Goal: Information Seeking & Learning: Find specific fact

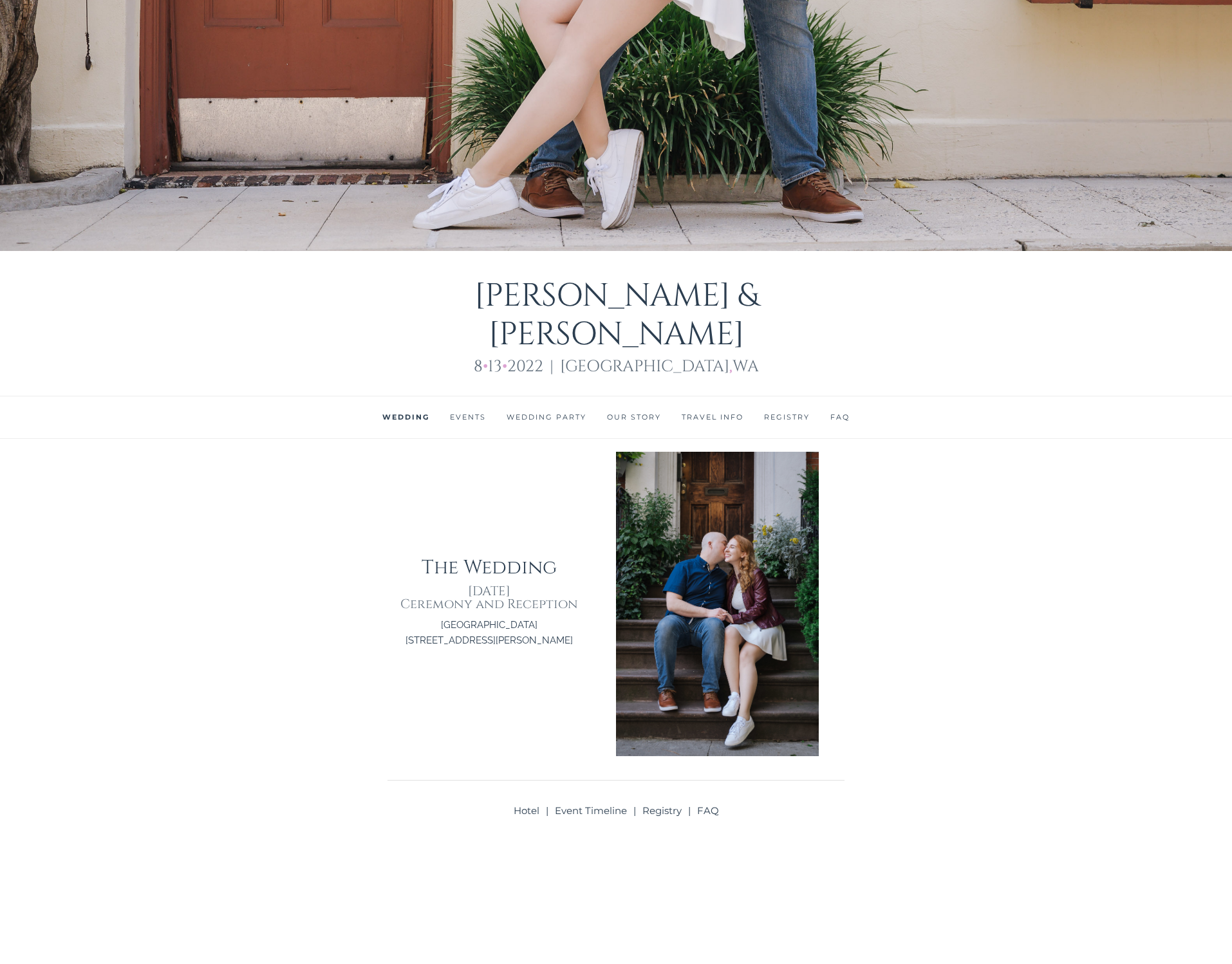
scroll to position [858, 0]
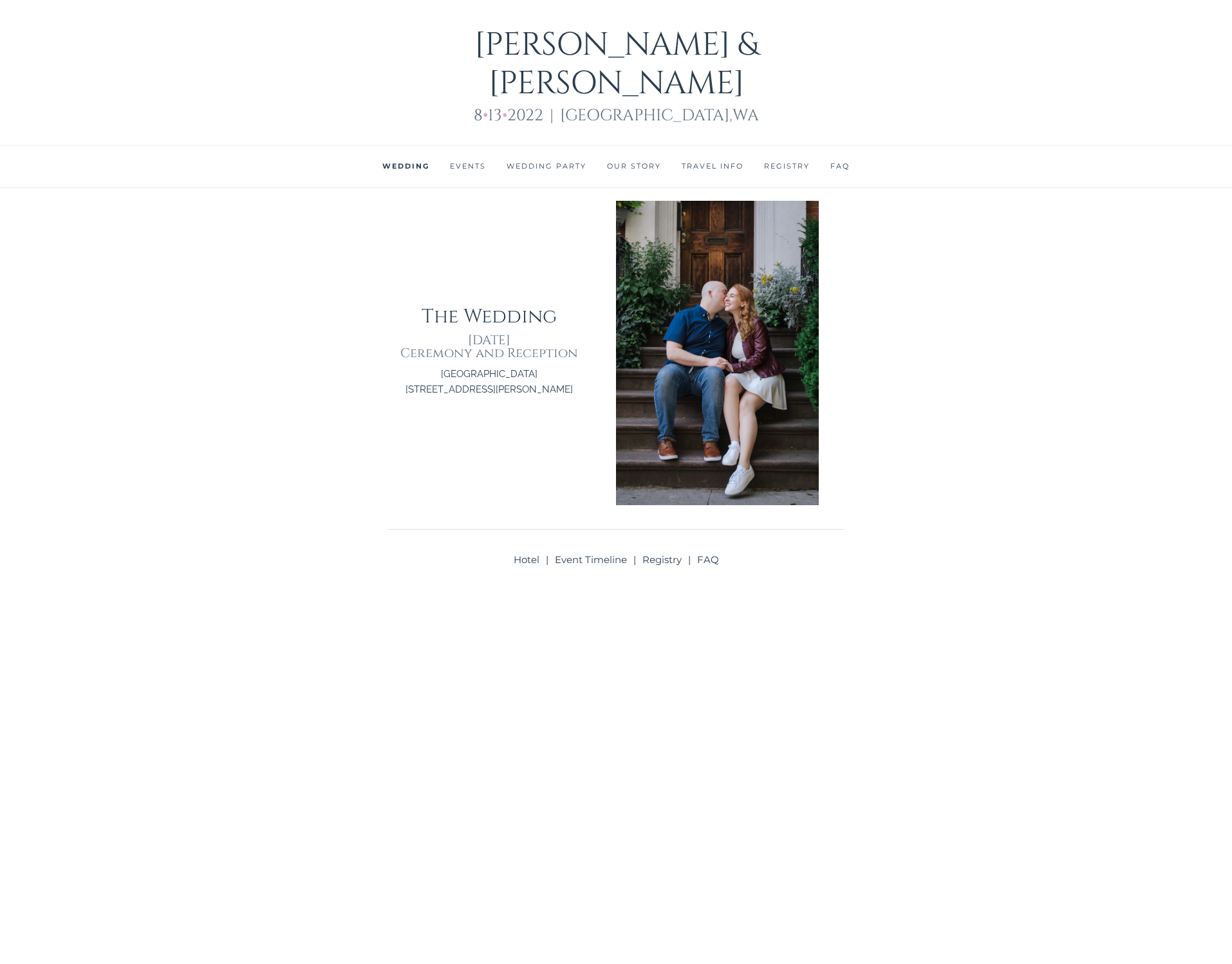
click at [467, 162] on link "Events" at bounding box center [468, 166] width 36 height 9
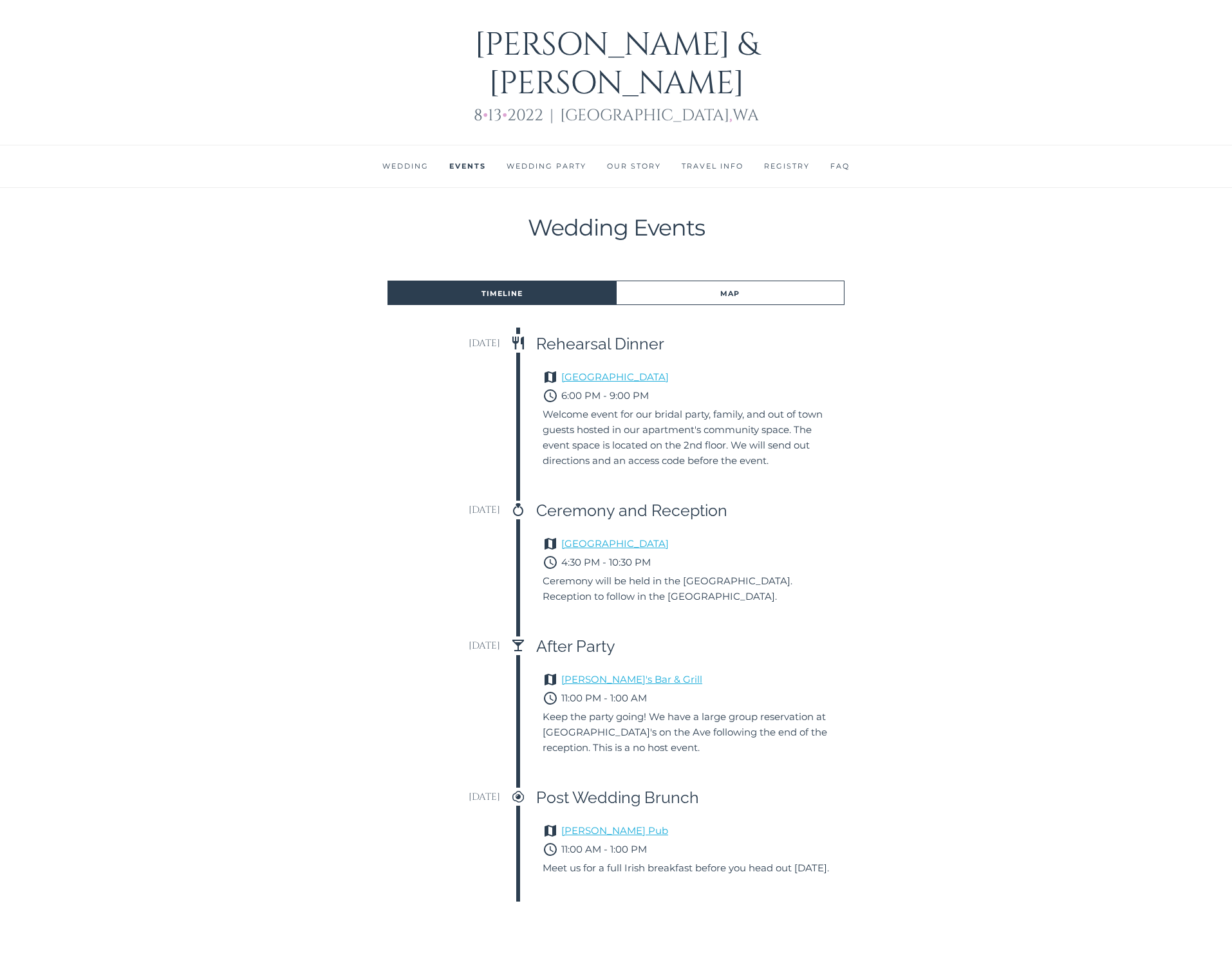
click at [632, 162] on link "Our Story" at bounding box center [634, 166] width 54 height 9
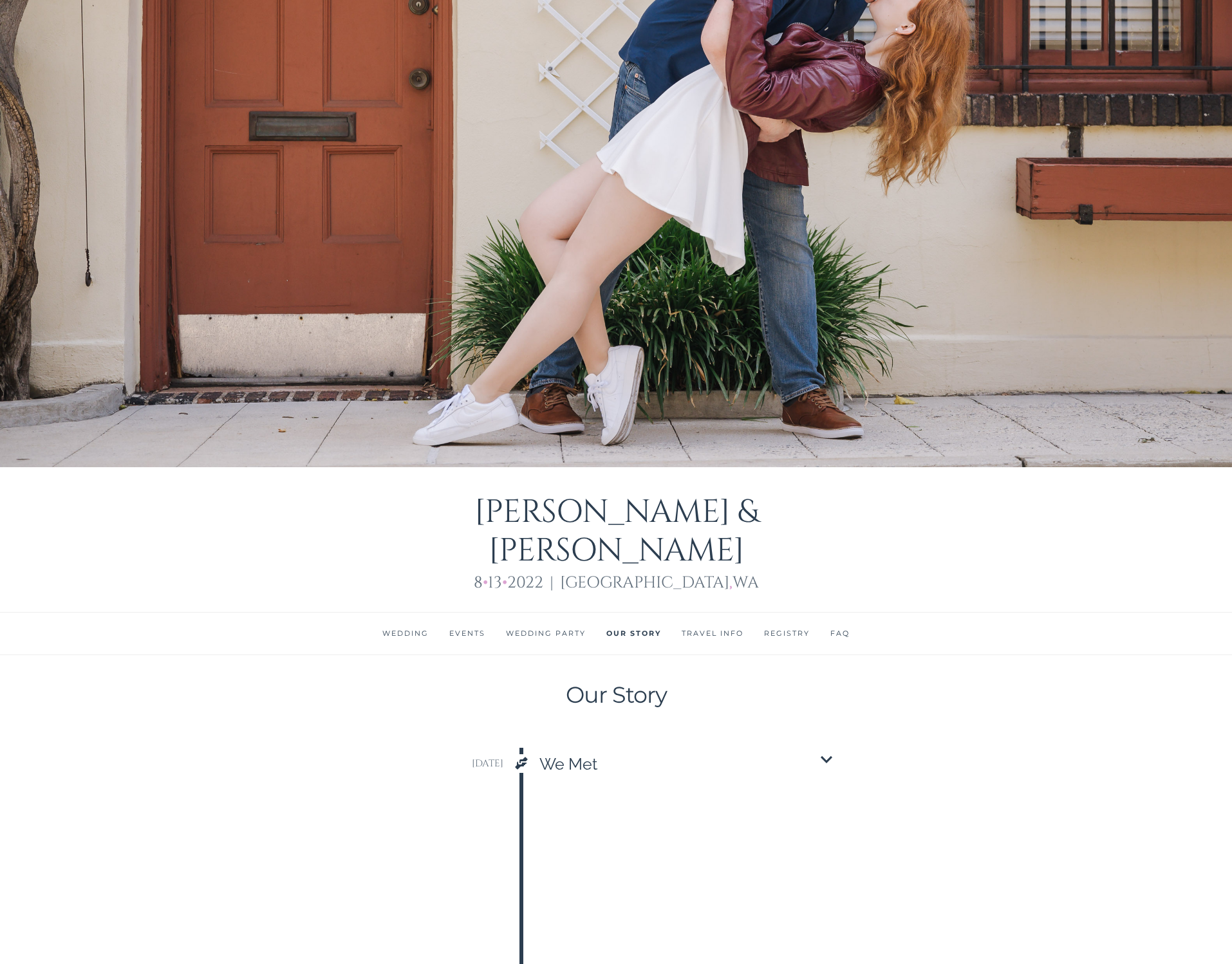
scroll to position [996, 0]
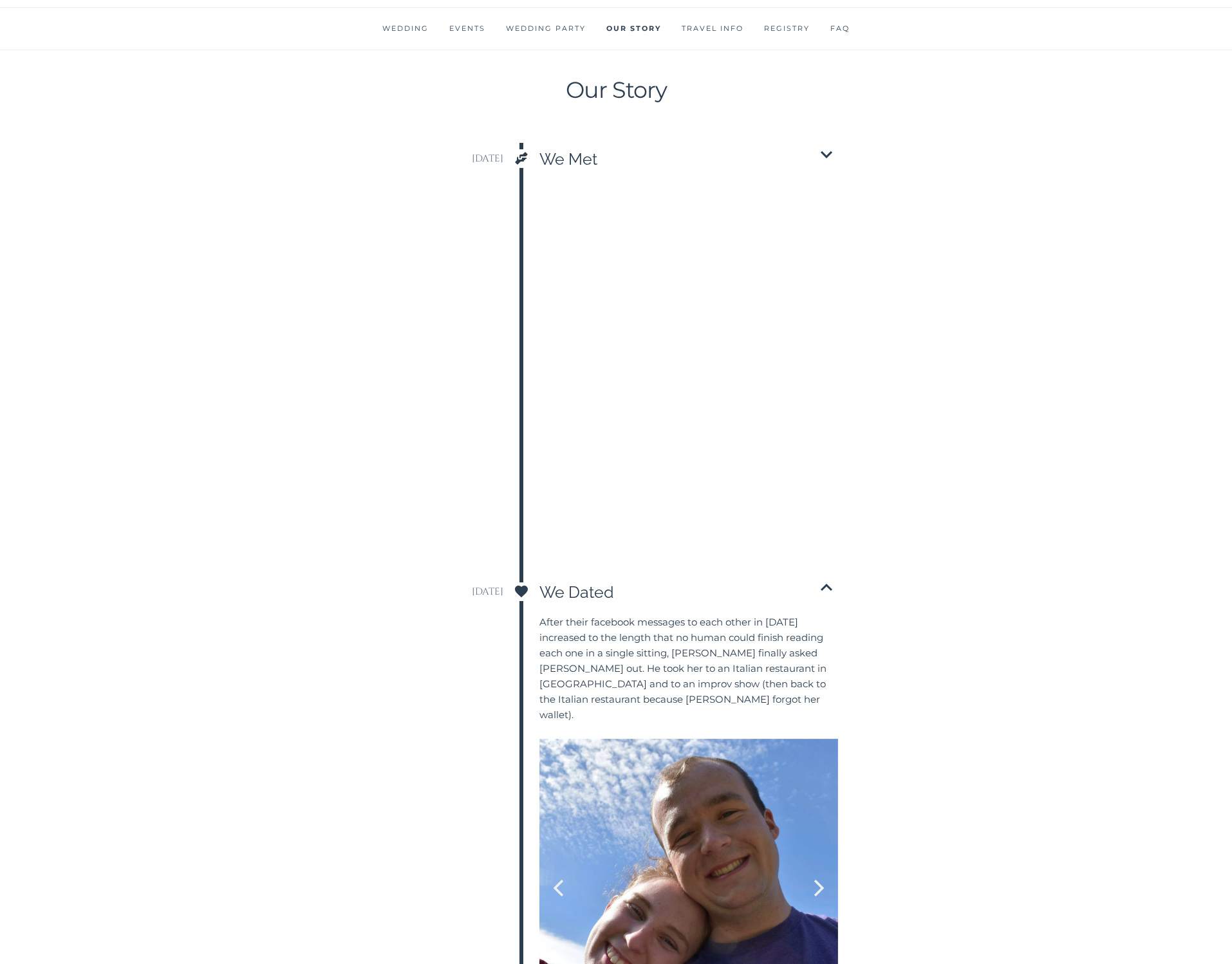
click at [838, 143] on div "[DATE] Handshake icon [DATE] We Met Chevron Down icon" at bounding box center [618, 159] width 454 height 33
click at [822, 143] on icon "Chevron Down icon" at bounding box center [826, 155] width 23 height 23
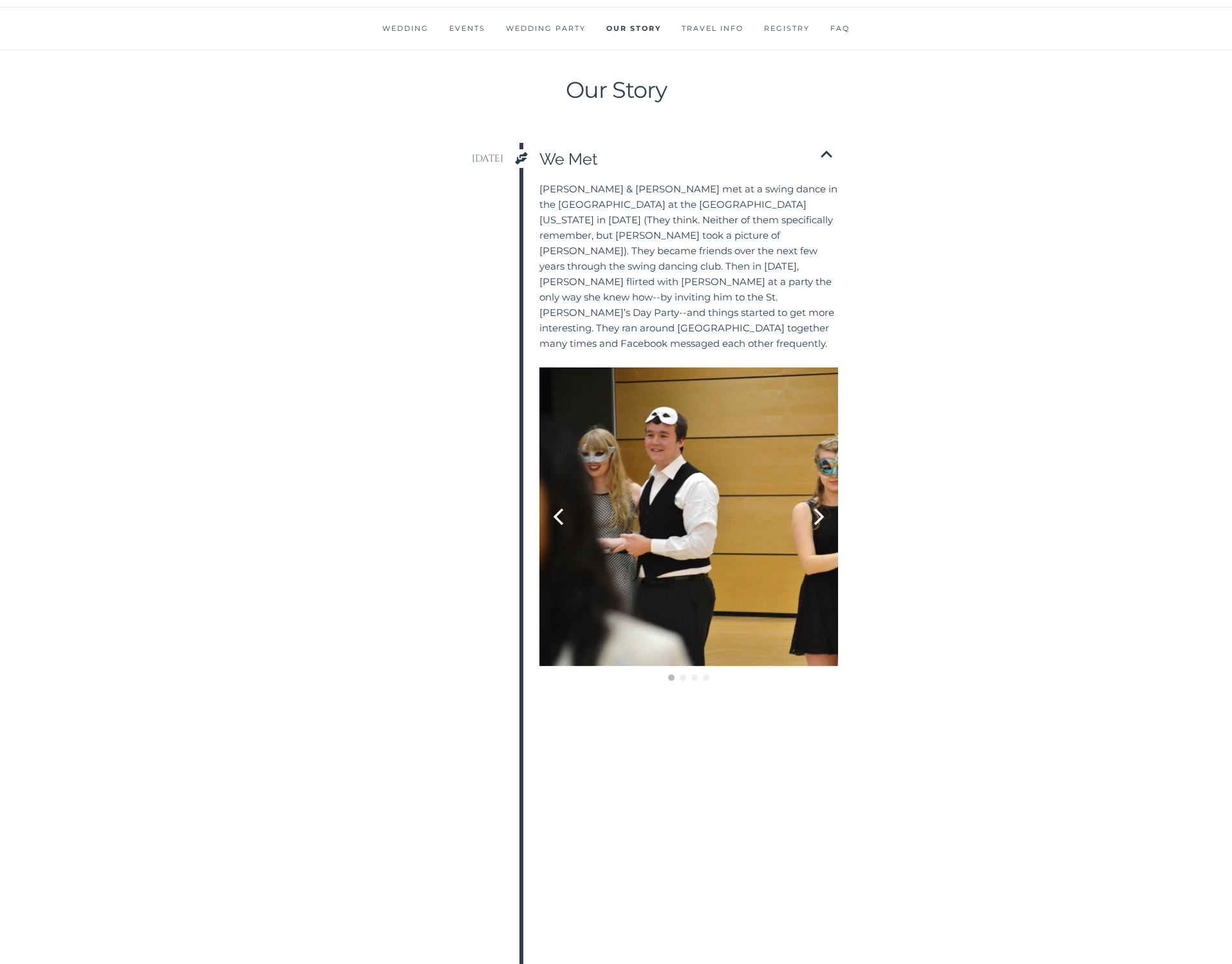
click at [822, 143] on icon "Chevron Up icon" at bounding box center [826, 155] width 23 height 23
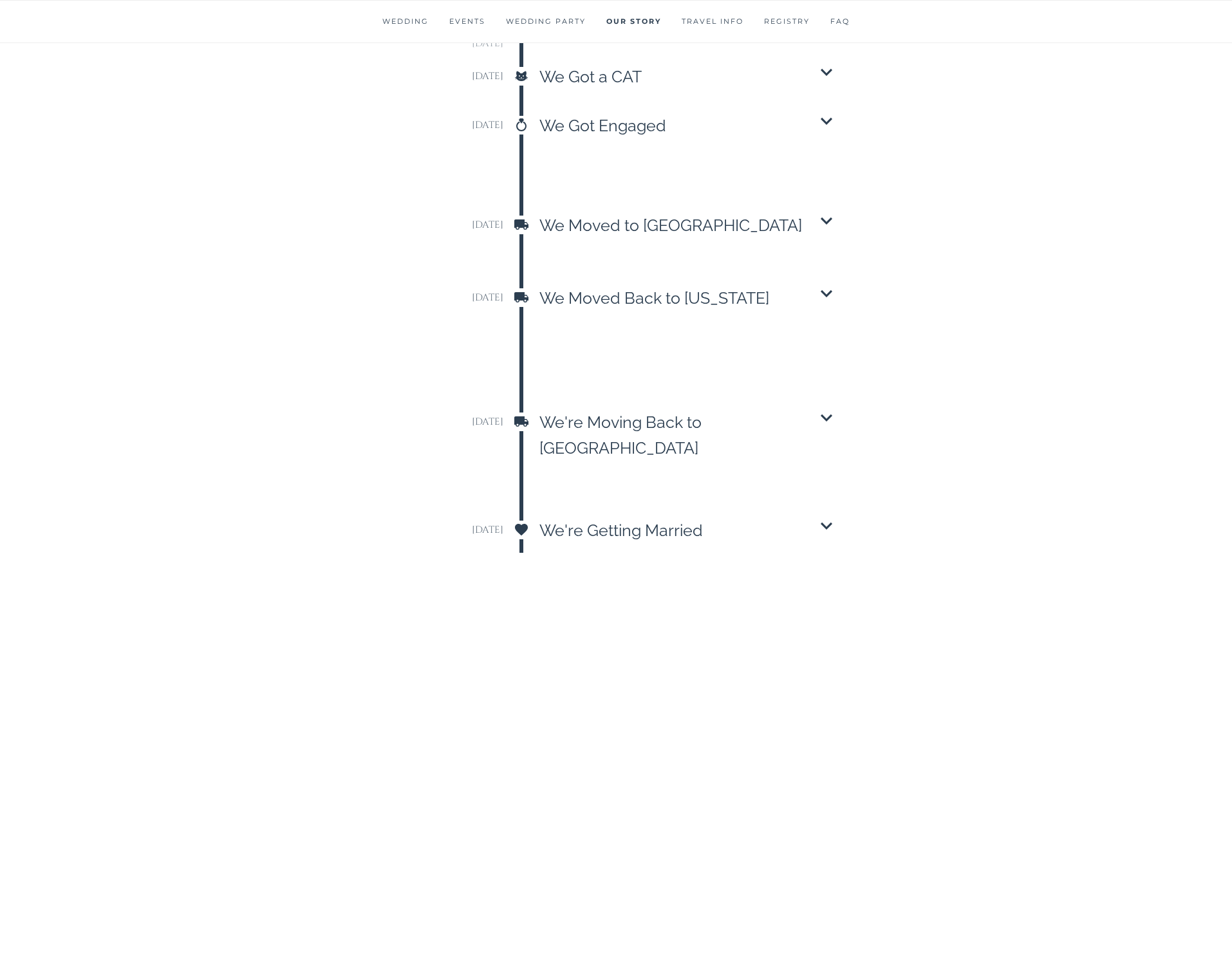
scroll to position [2422, 0]
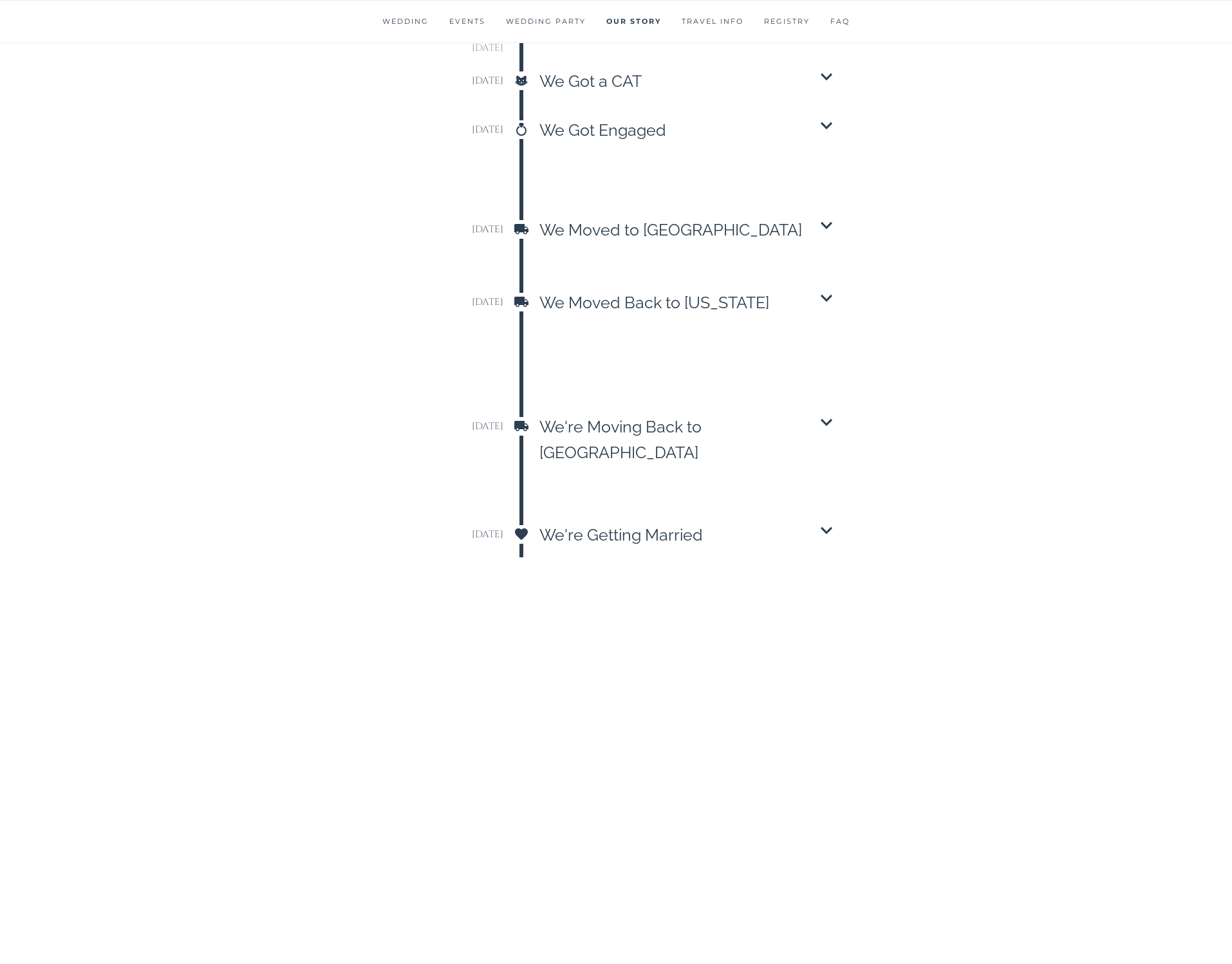
click at [819, 214] on icon "Chevron Down icon" at bounding box center [826, 225] width 23 height 23
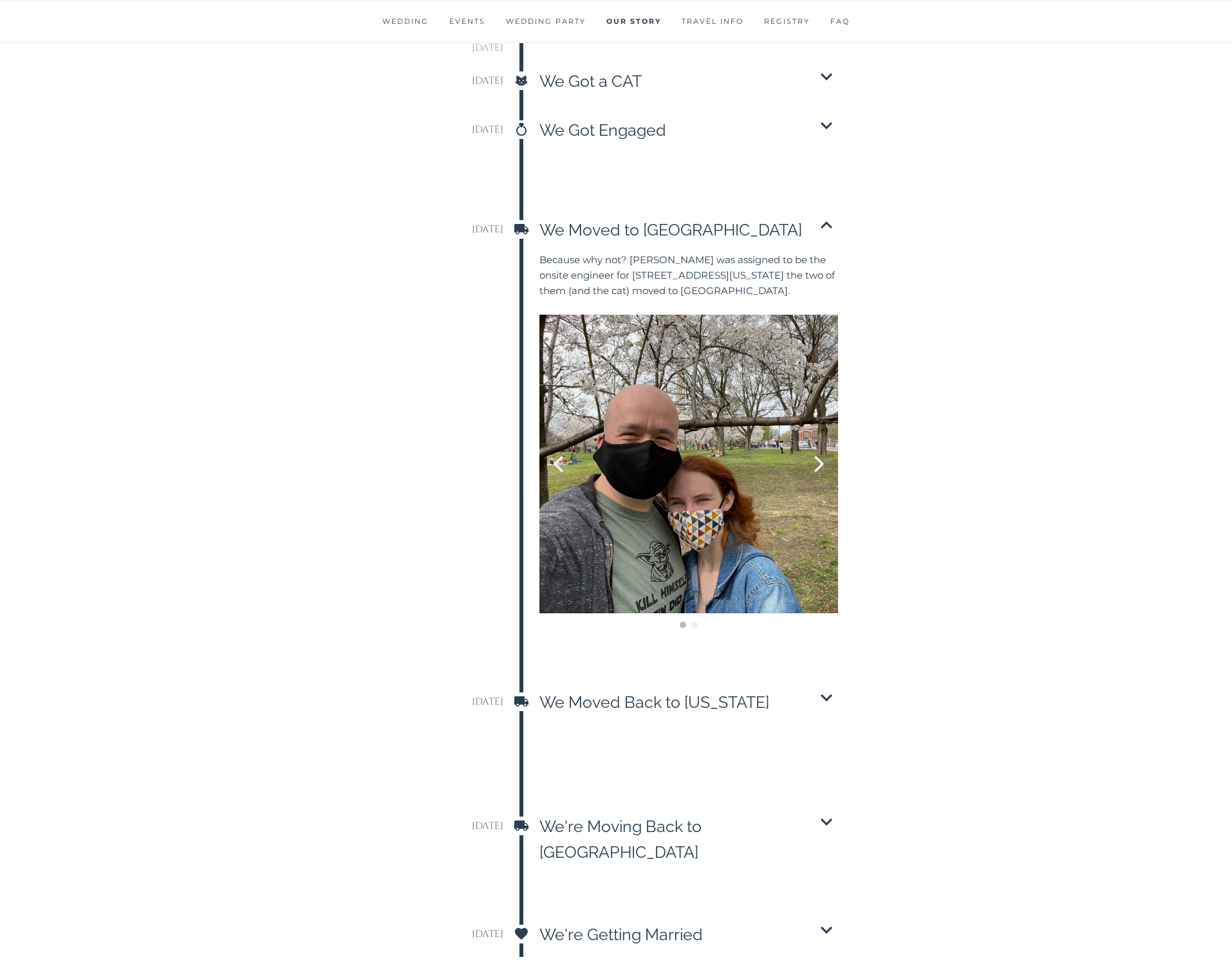
click at [826, 214] on icon "Chevron Up icon" at bounding box center [826, 225] width 23 height 23
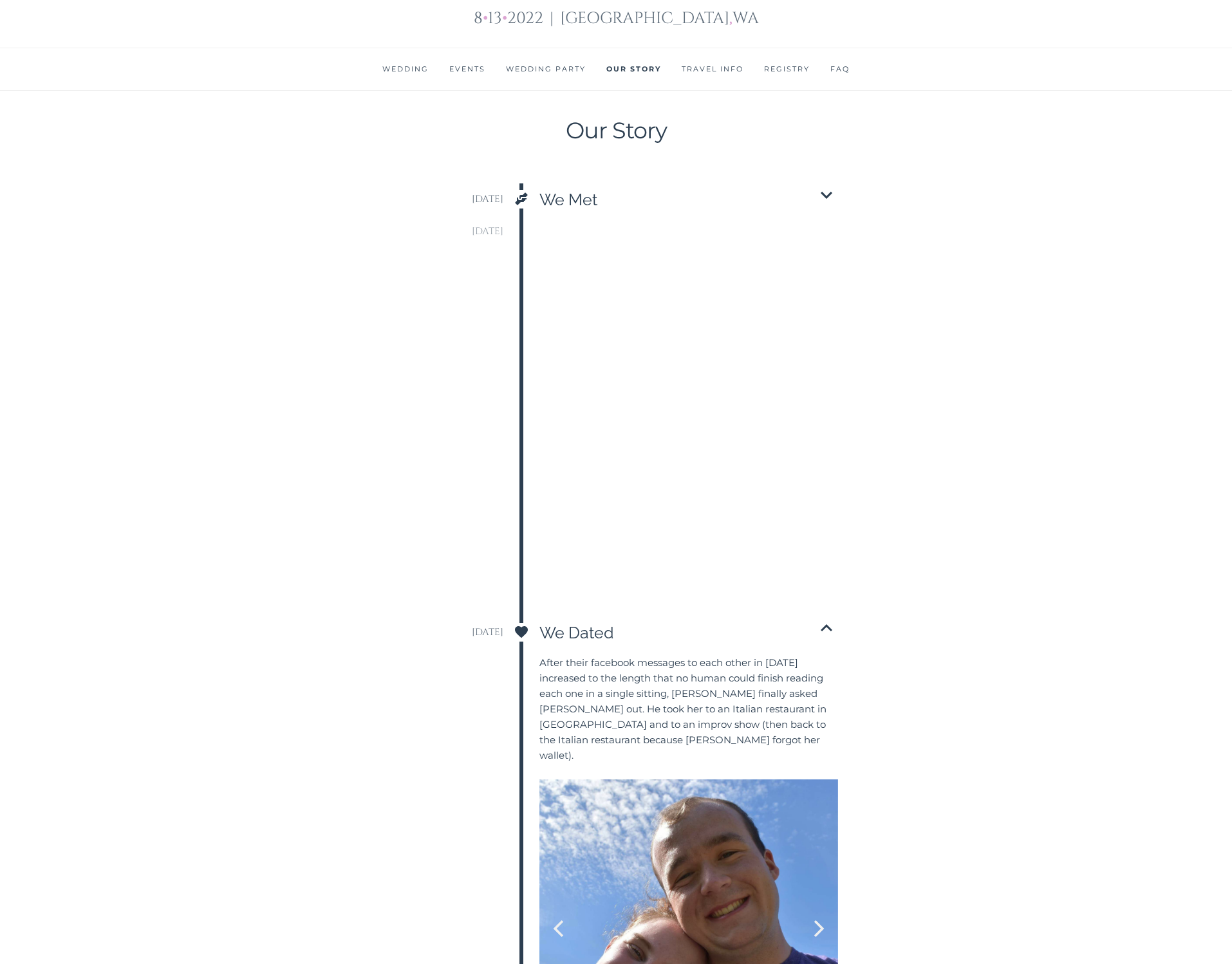
scroll to position [499, 0]
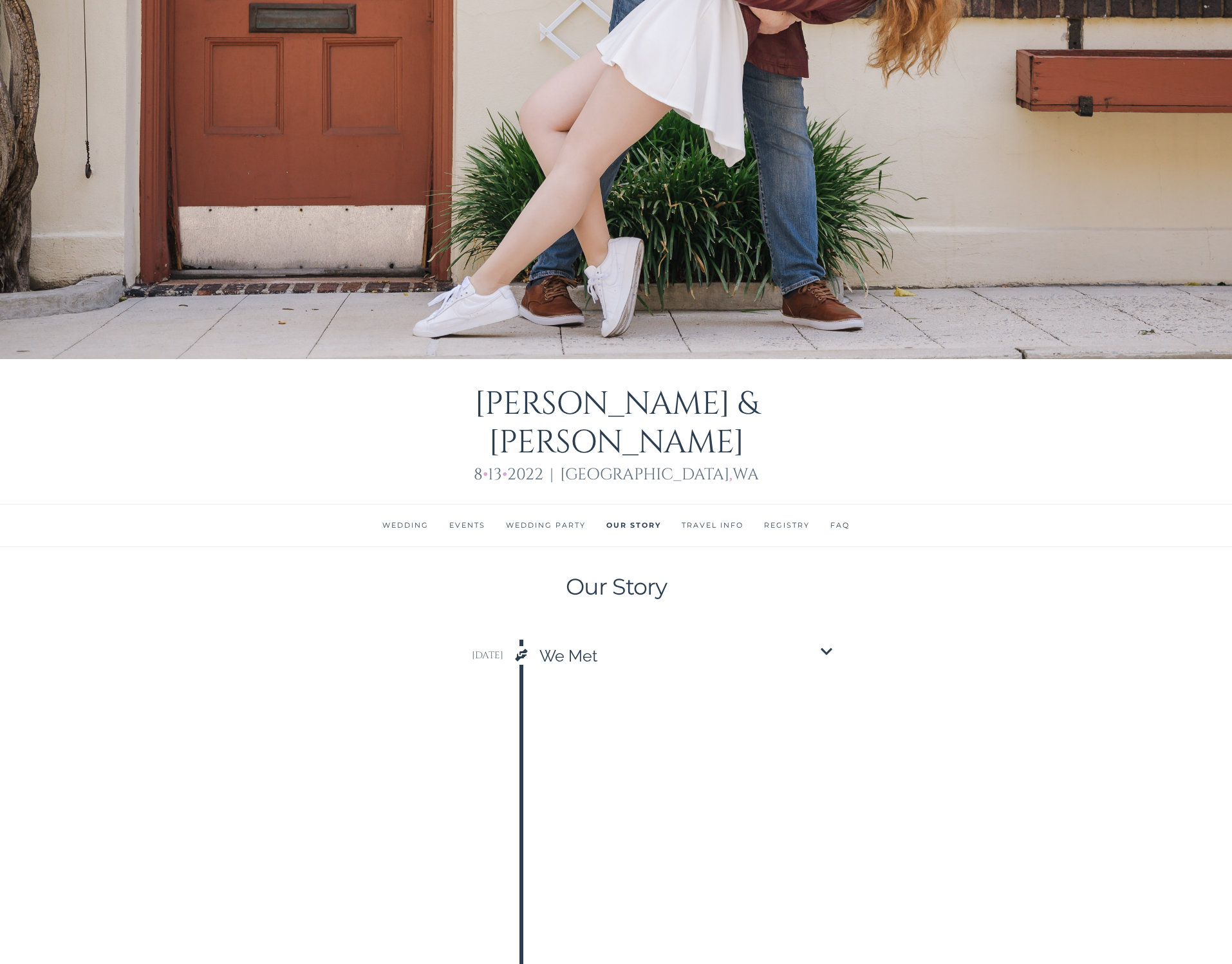
click at [386, 520] on link "Wedding" at bounding box center [405, 525] width 46 height 9
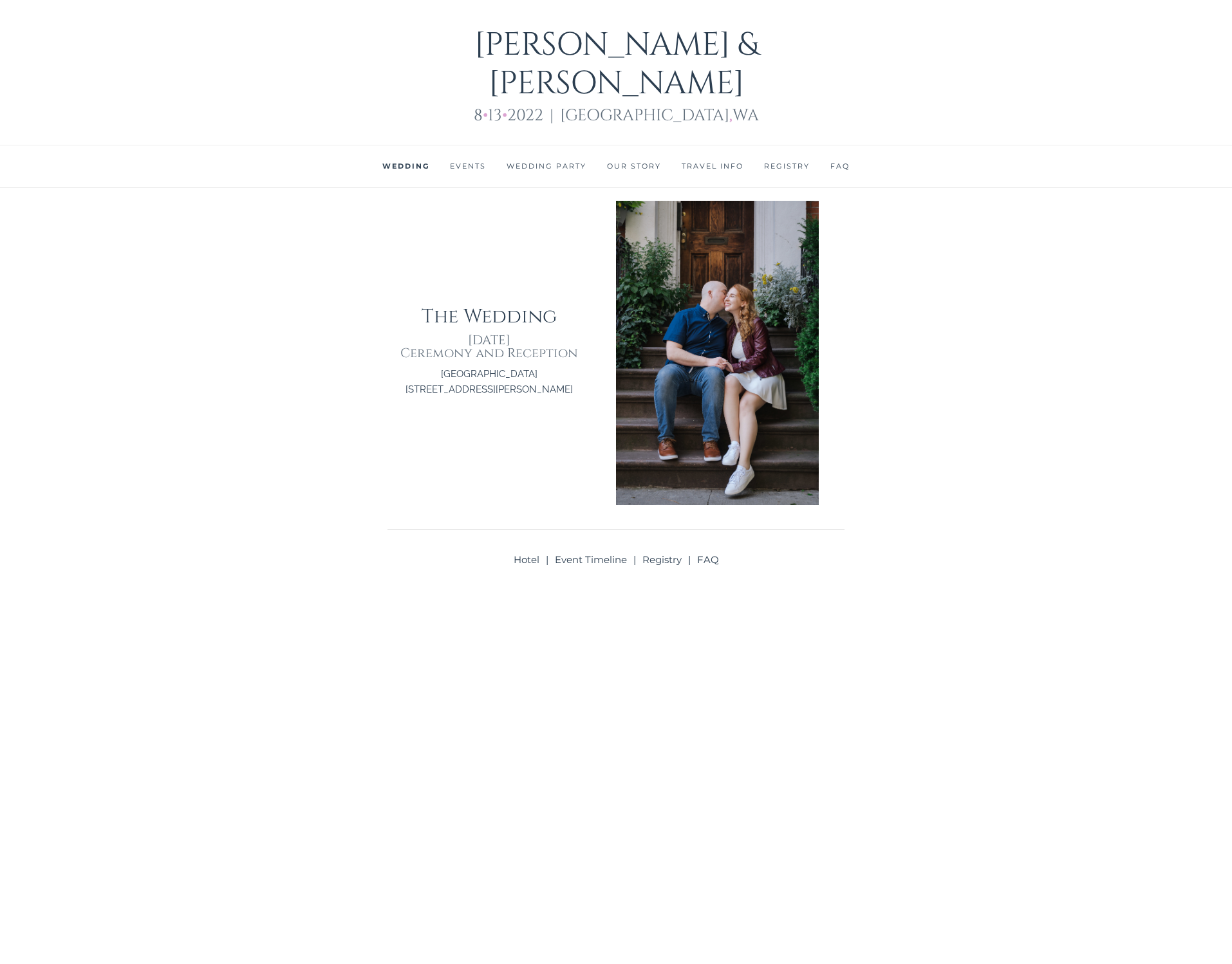
click at [467, 162] on link "Events" at bounding box center [468, 166] width 36 height 9
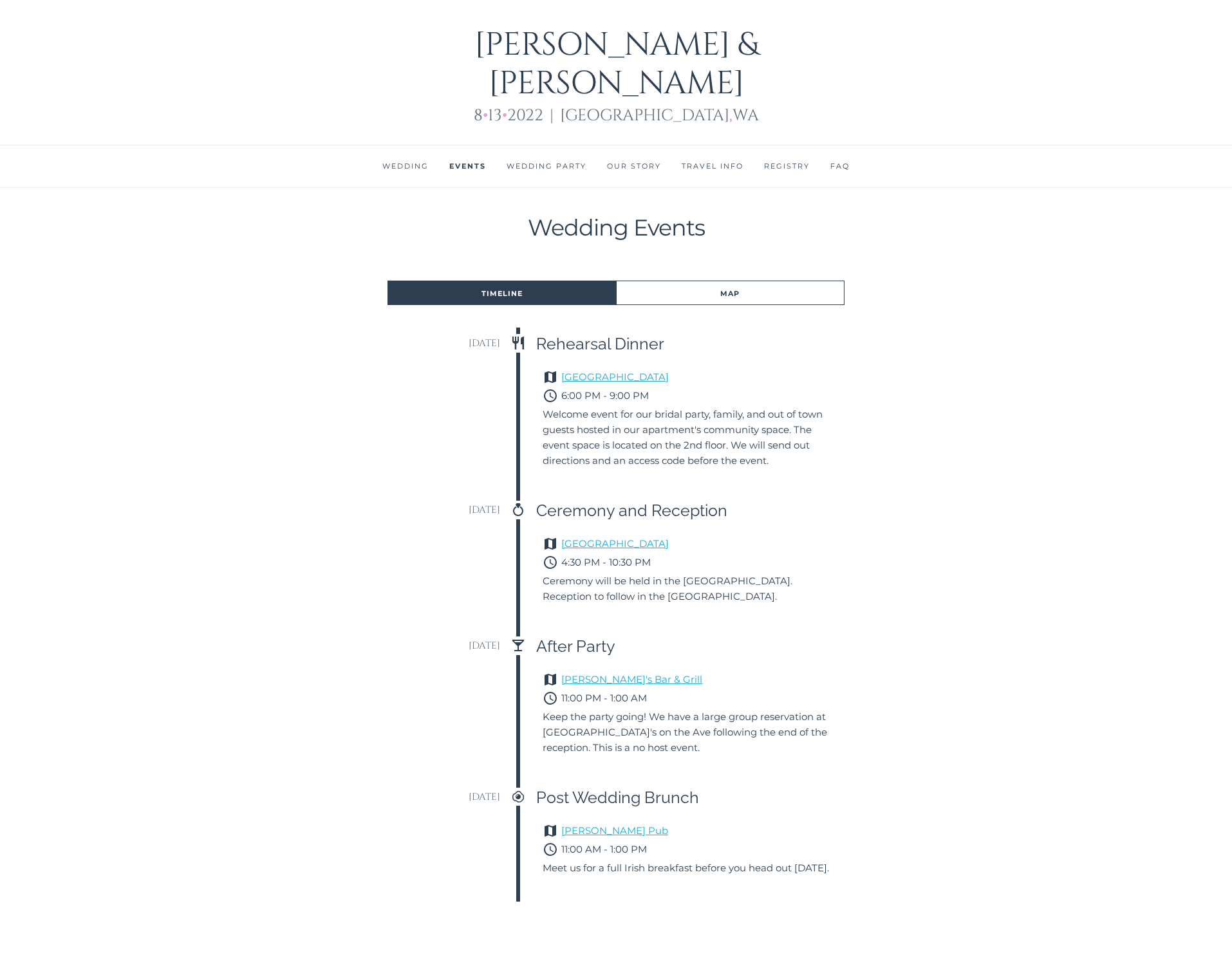
click at [548, 145] on li "Wedding Party" at bounding box center [546, 166] width 100 height 42
click at [553, 145] on li "Wedding Party" at bounding box center [546, 166] width 100 height 42
click at [562, 145] on li "Wedding Party" at bounding box center [546, 166] width 100 height 42
click at [544, 145] on li "Wedding Party" at bounding box center [546, 166] width 100 height 42
click at [556, 162] on link "Wedding Party" at bounding box center [546, 166] width 79 height 9
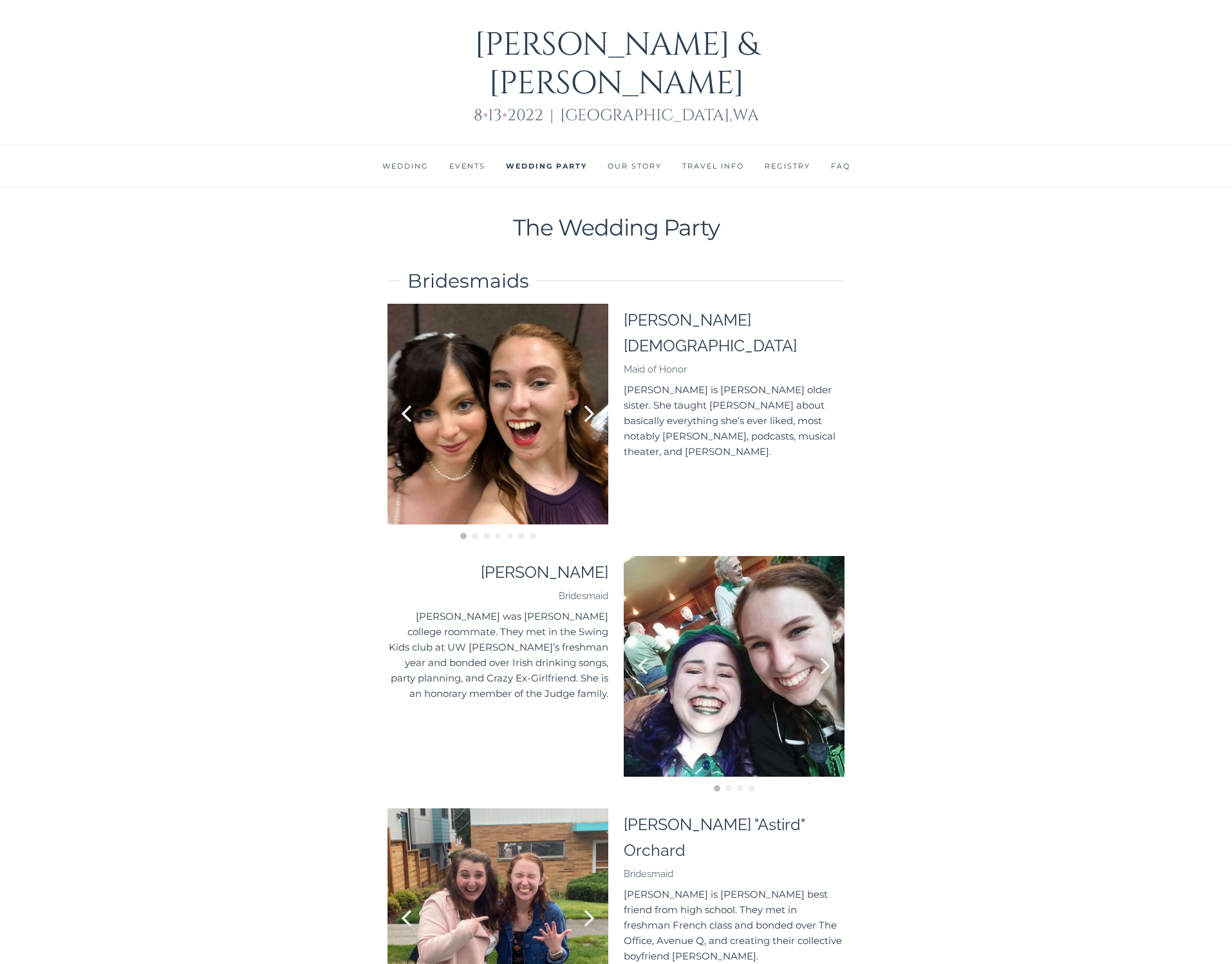
click at [628, 162] on link "Our Story" at bounding box center [634, 166] width 54 height 9
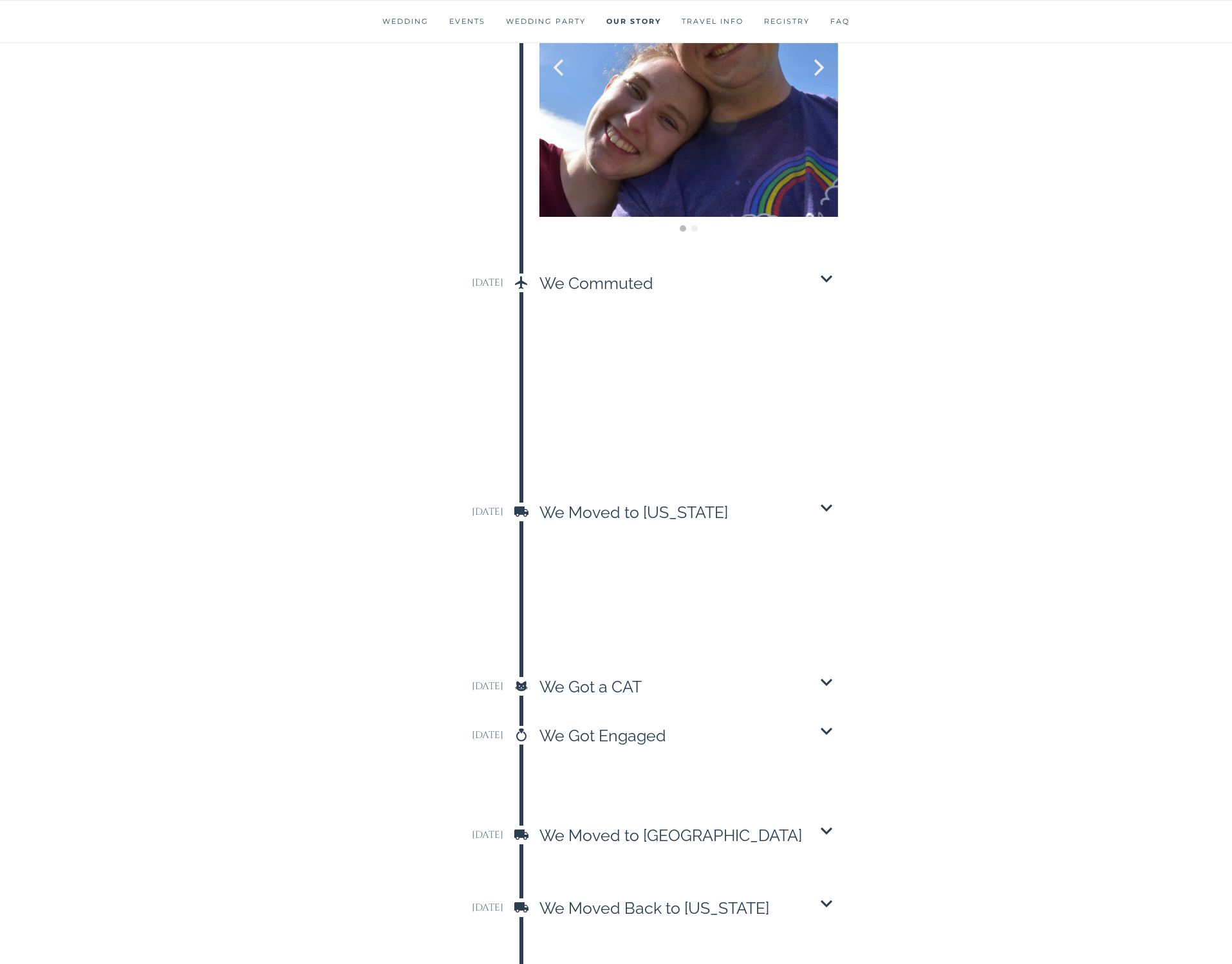
scroll to position [2522, 0]
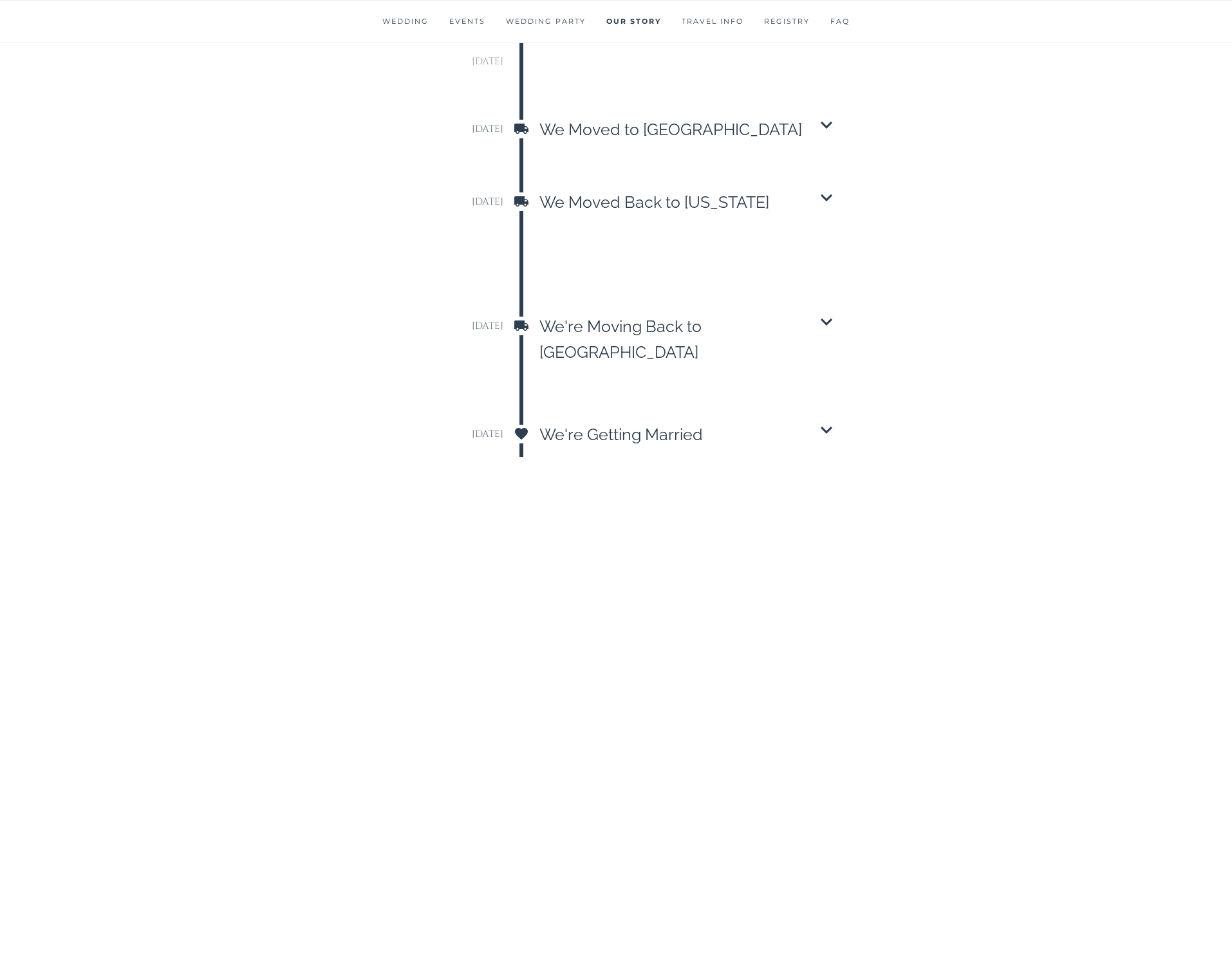
click at [825, 426] on icon "Chevron Down icon" at bounding box center [827, 430] width 12 height 7
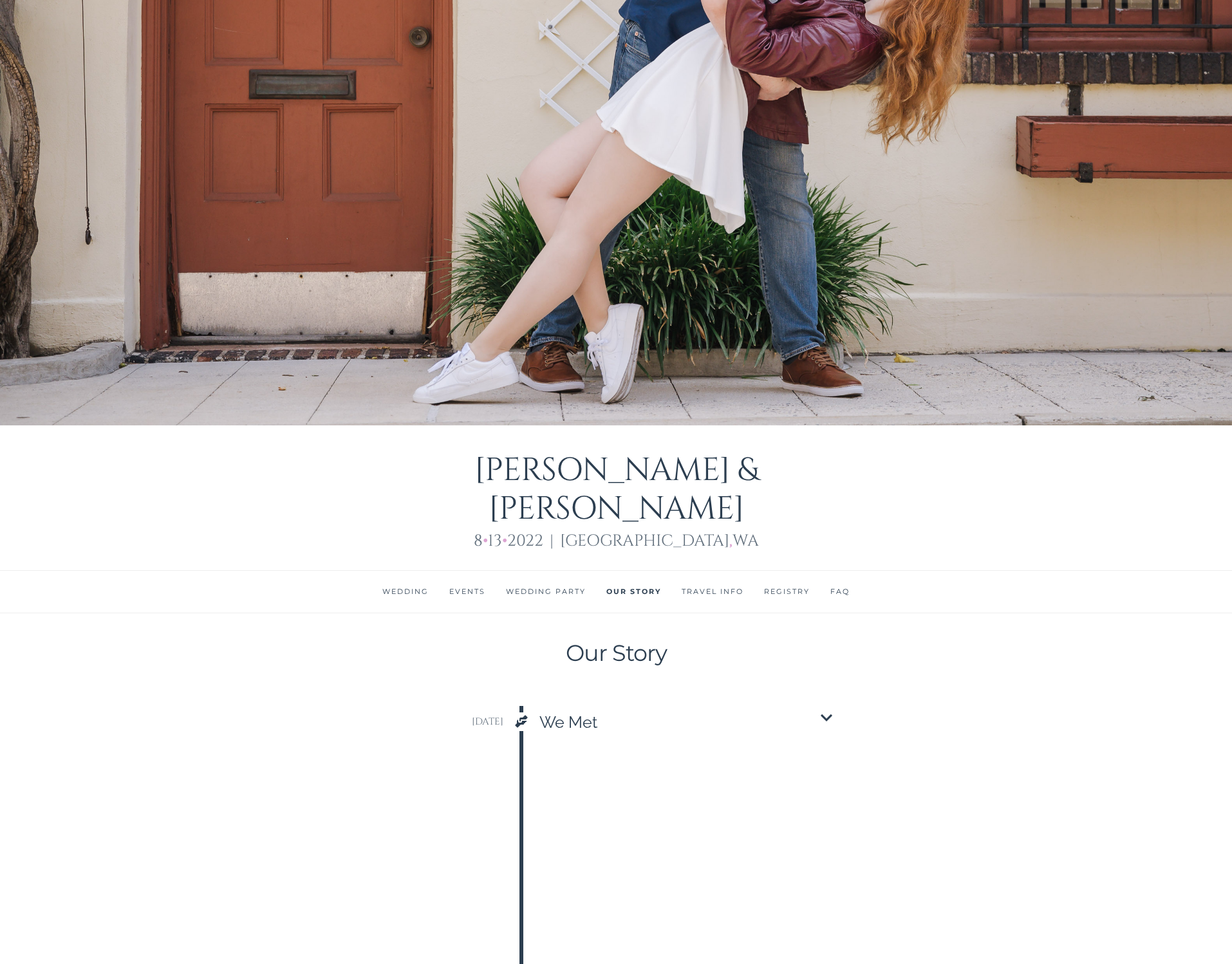
scroll to position [767, 0]
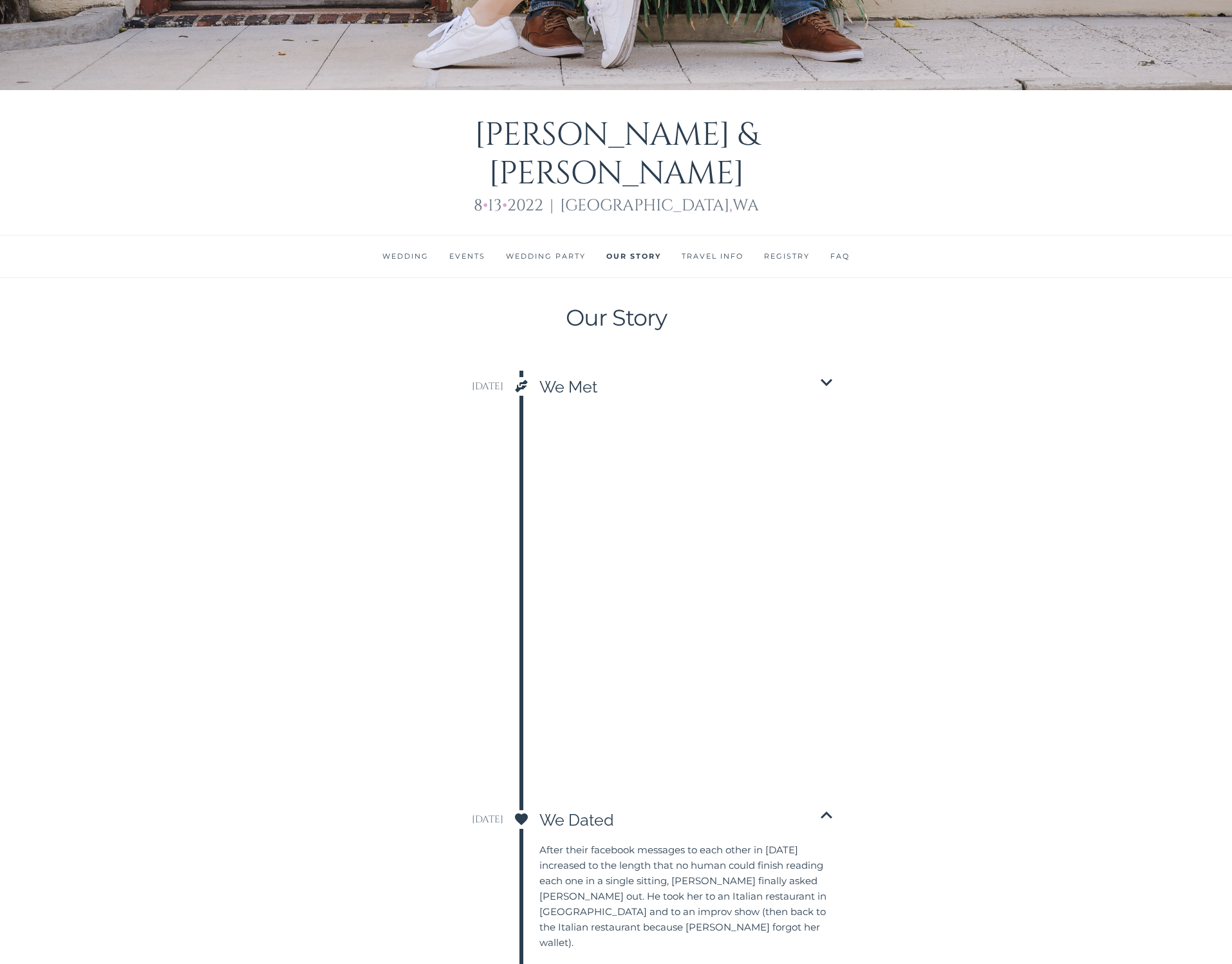
click at [691, 251] on link "Travel Info" at bounding box center [712, 256] width 61 height 9
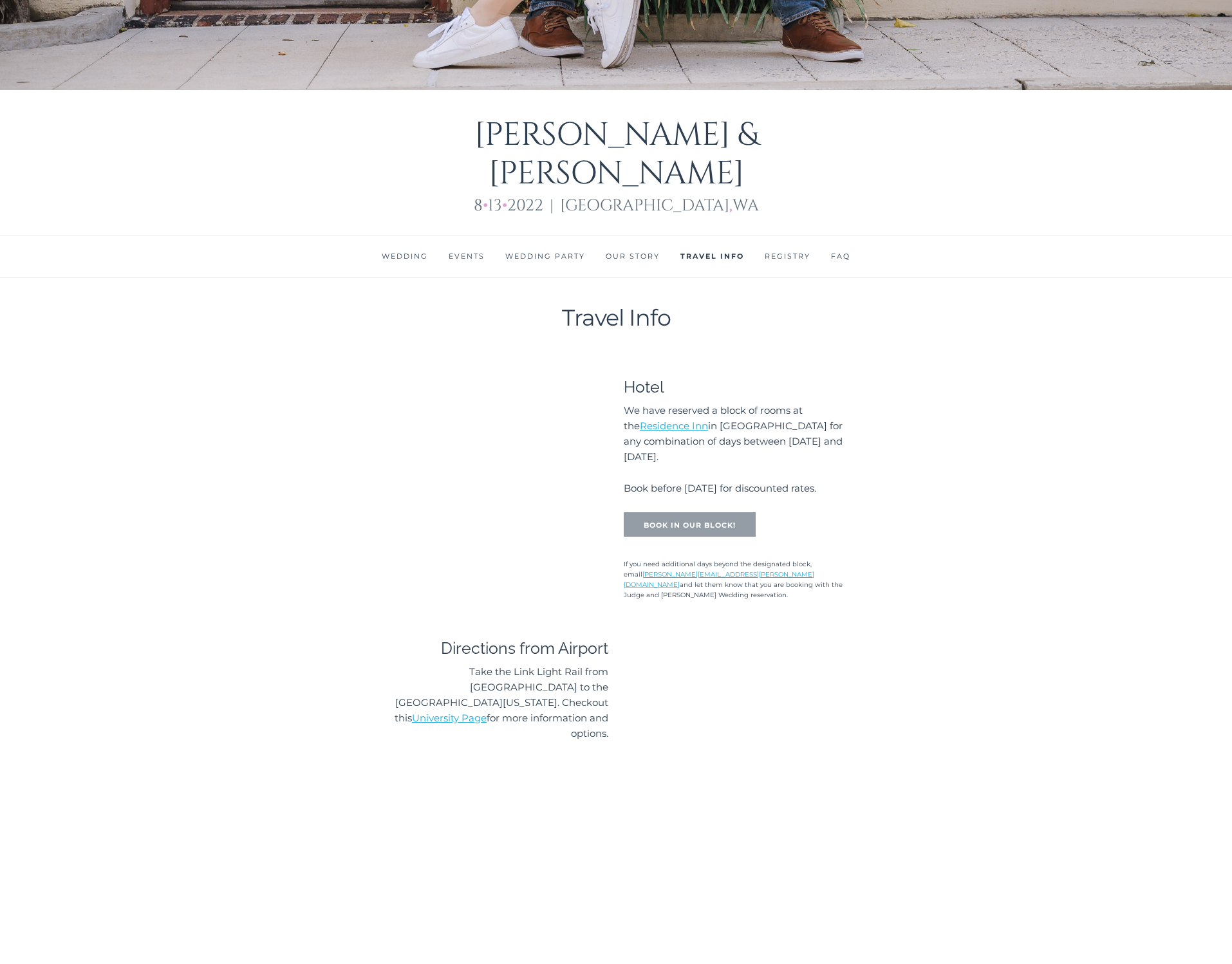
scroll to position [858, 0]
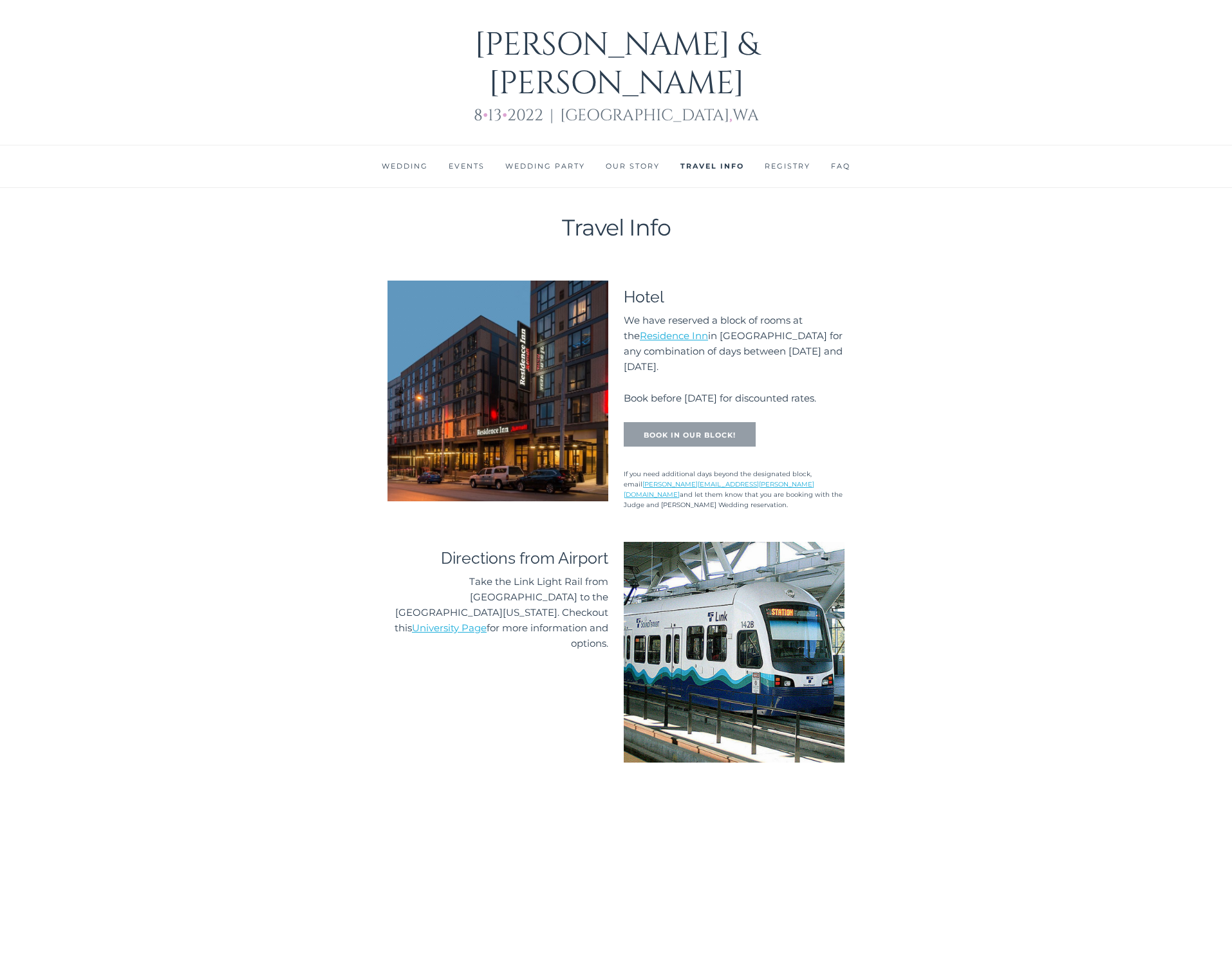
click at [835, 162] on link "FAQ" at bounding box center [840, 166] width 20 height 9
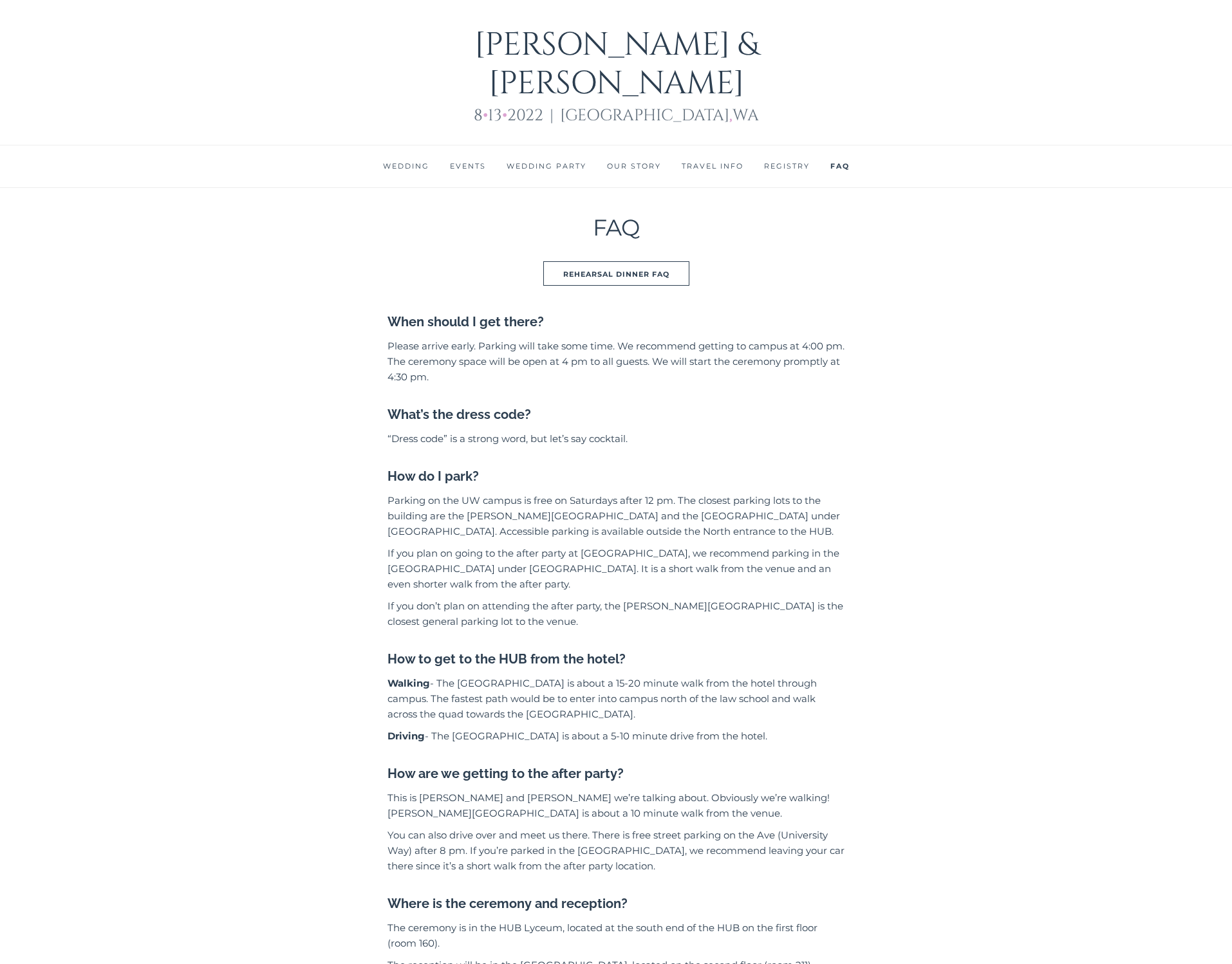
click at [397, 162] on link "Wedding" at bounding box center [406, 166] width 46 height 9
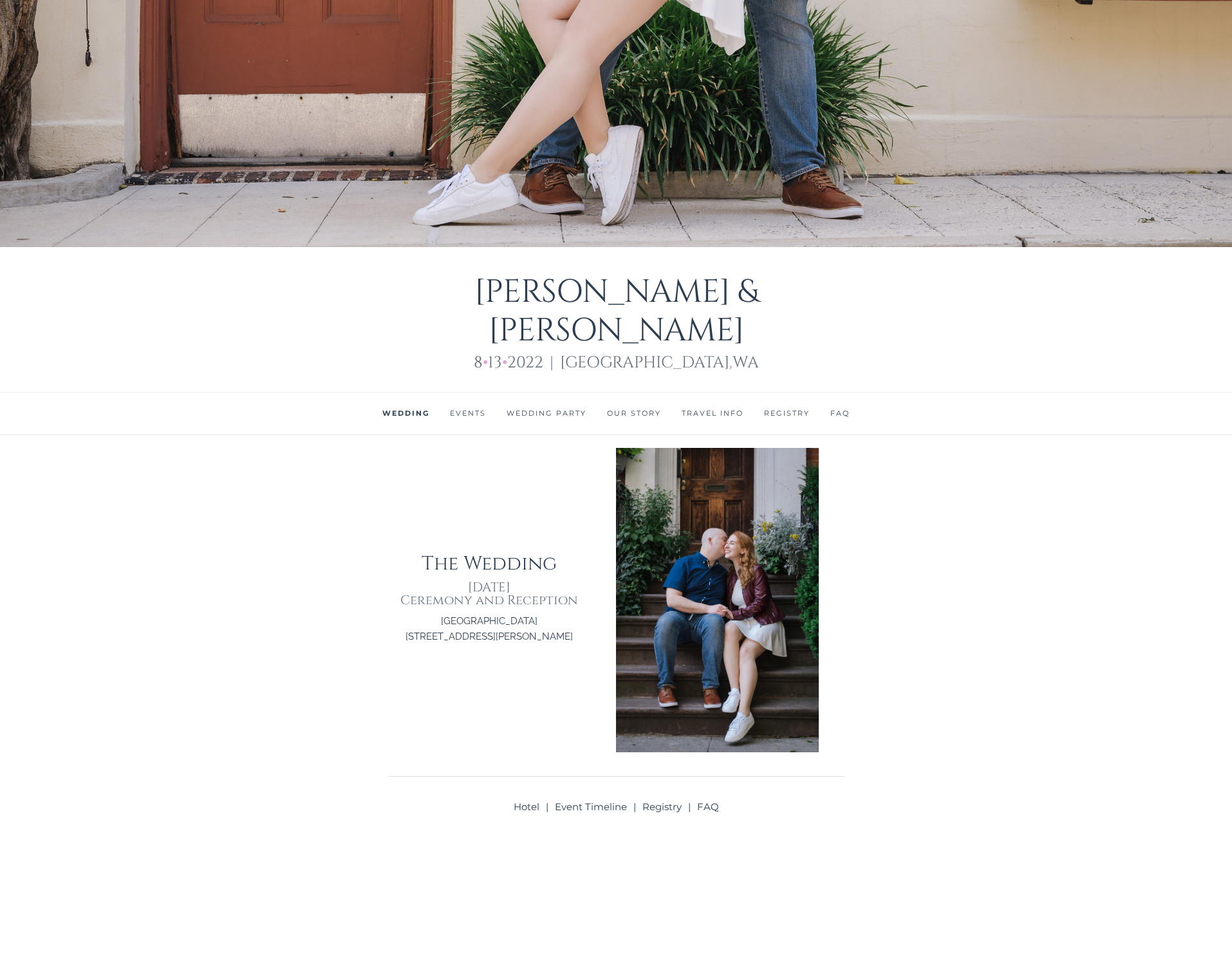
scroll to position [858, 0]
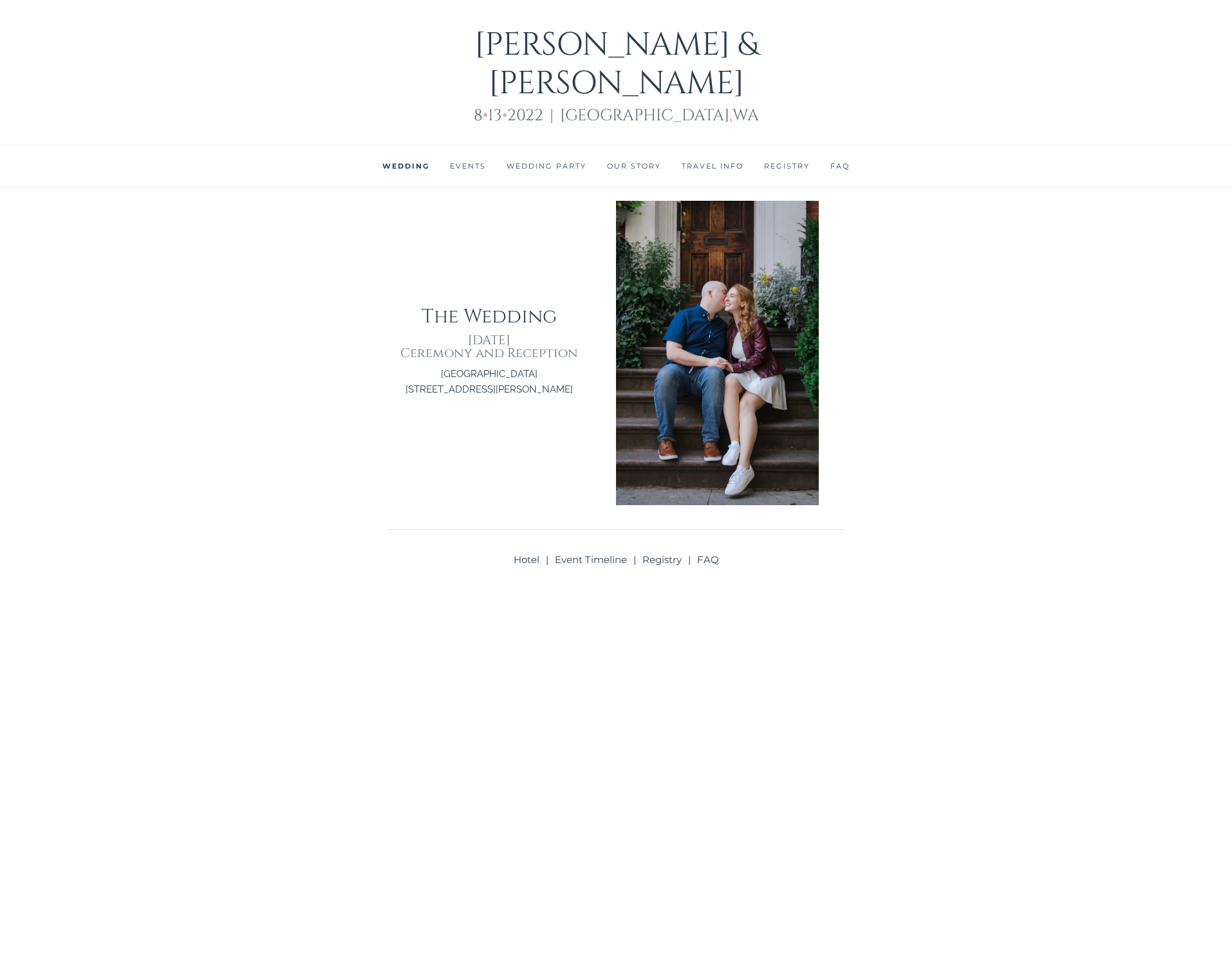
click at [474, 145] on li "Events" at bounding box center [468, 166] width 56 height 42
click at [469, 145] on li "Events" at bounding box center [468, 166] width 56 height 42
click at [465, 145] on li "Events" at bounding box center [468, 166] width 56 height 42
click at [477, 162] on link "Events" at bounding box center [468, 166] width 36 height 9
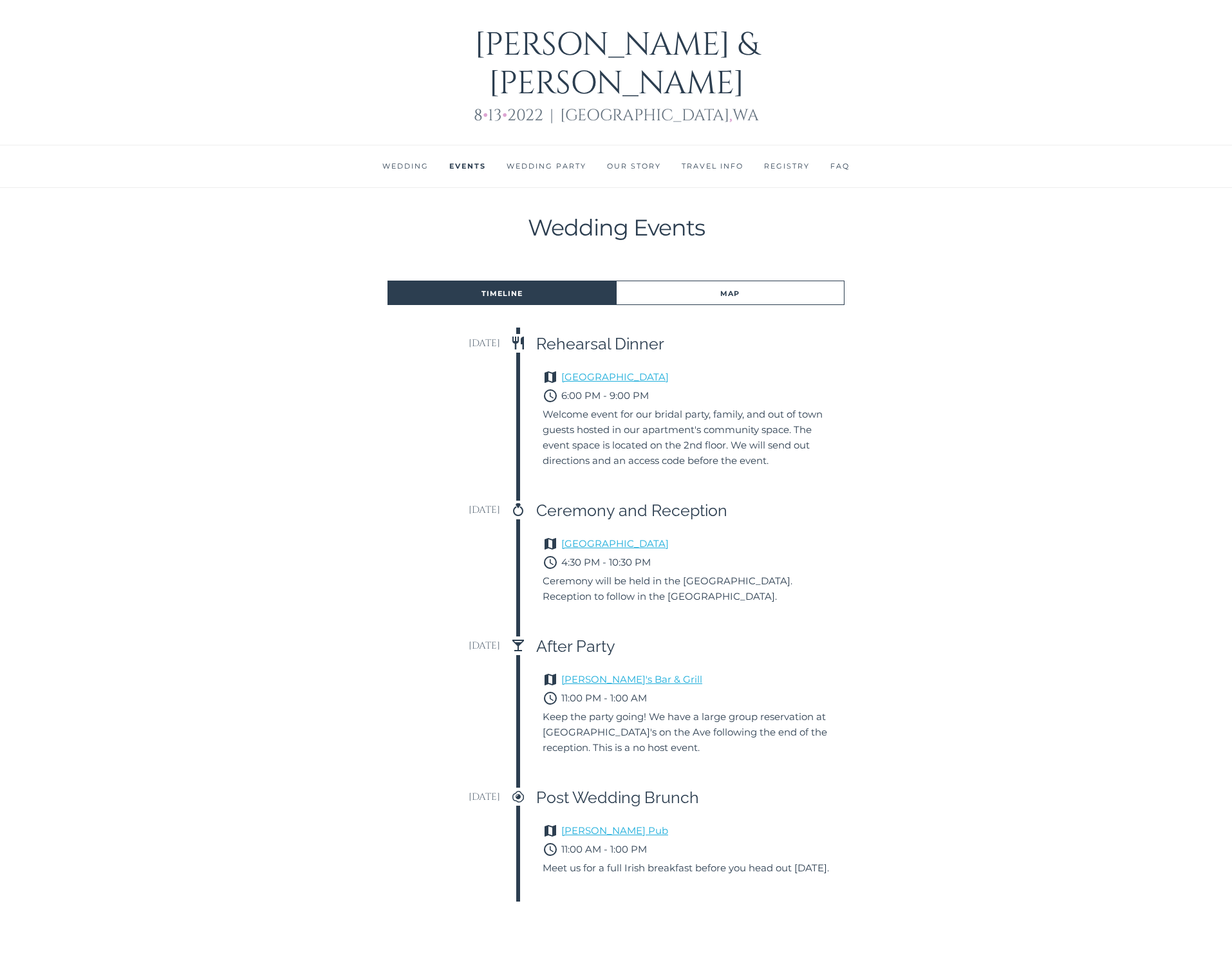
click at [538, 162] on link "Wedding Party" at bounding box center [546, 166] width 79 height 9
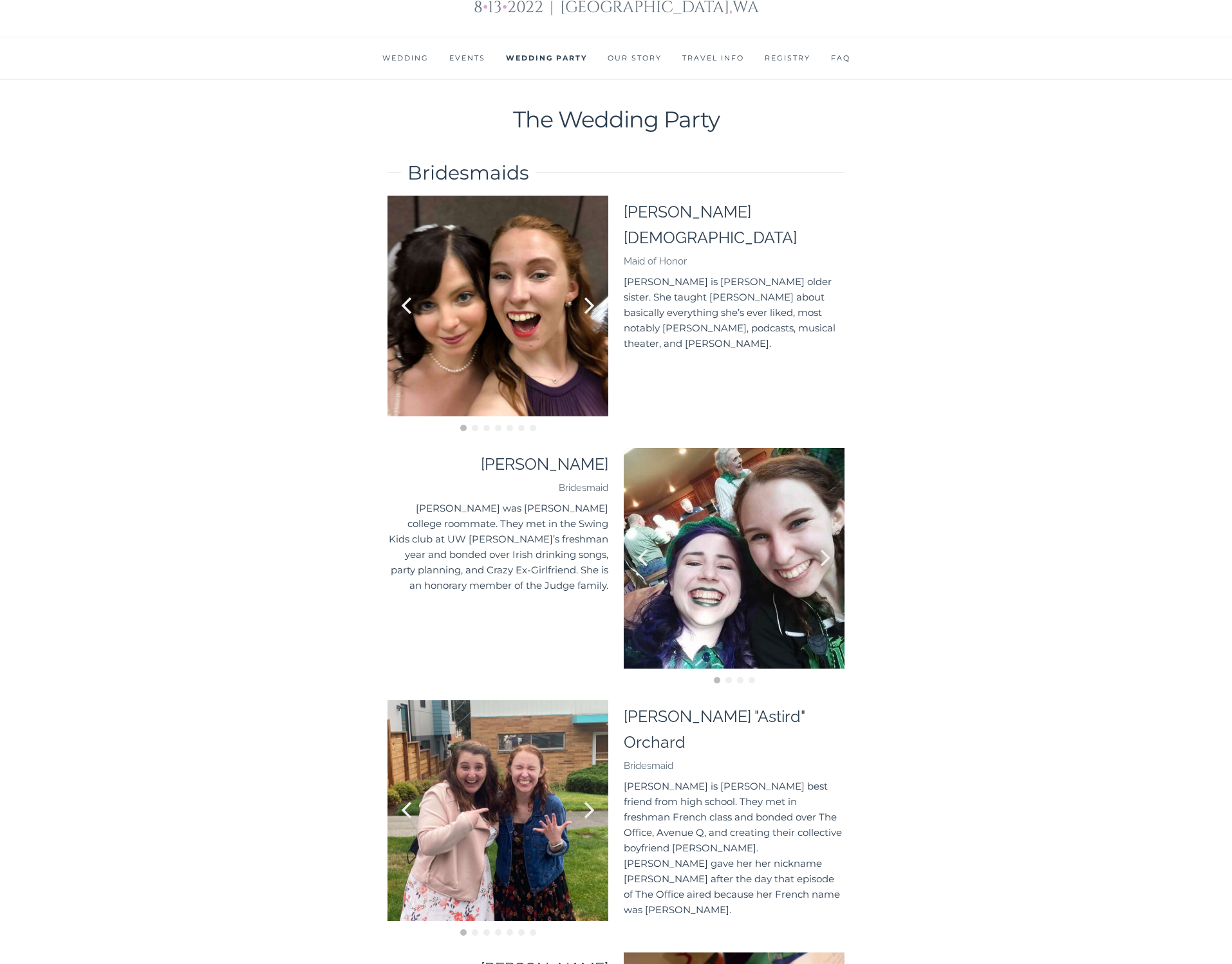
scroll to position [960, 0]
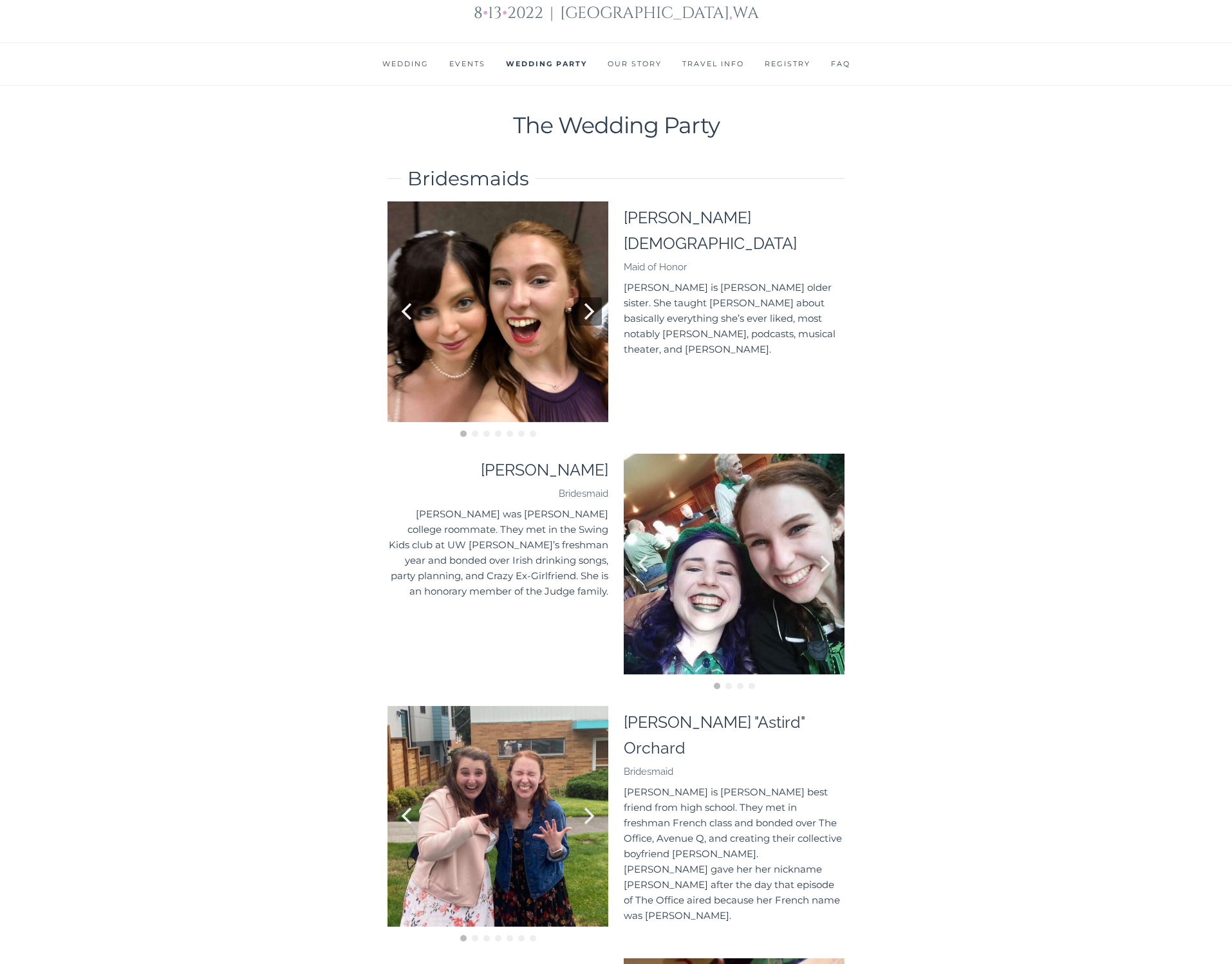
click at [590, 303] on icon "Next" at bounding box center [587, 311] width 17 height 17
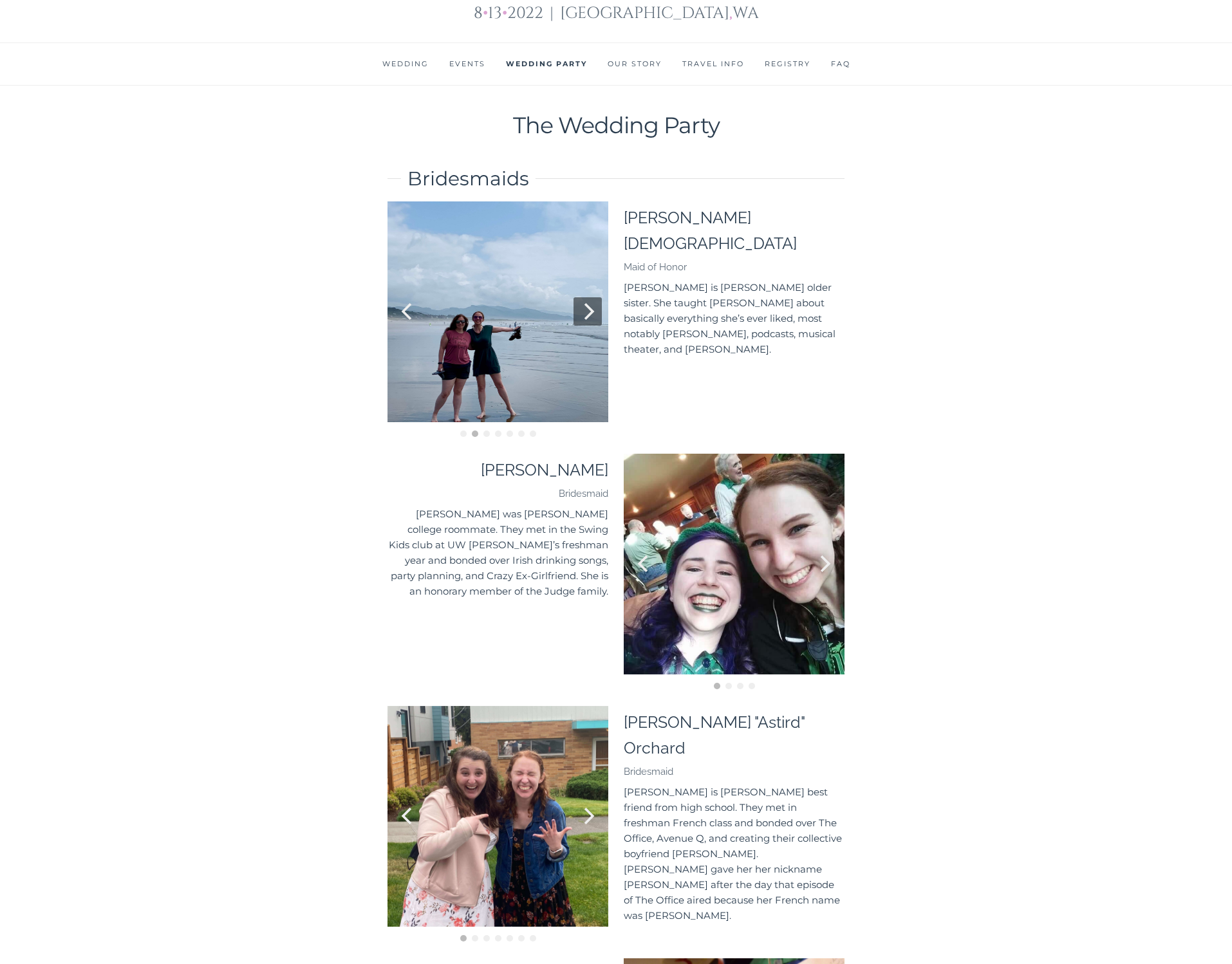
click at [590, 303] on icon "Next" at bounding box center [587, 311] width 17 height 17
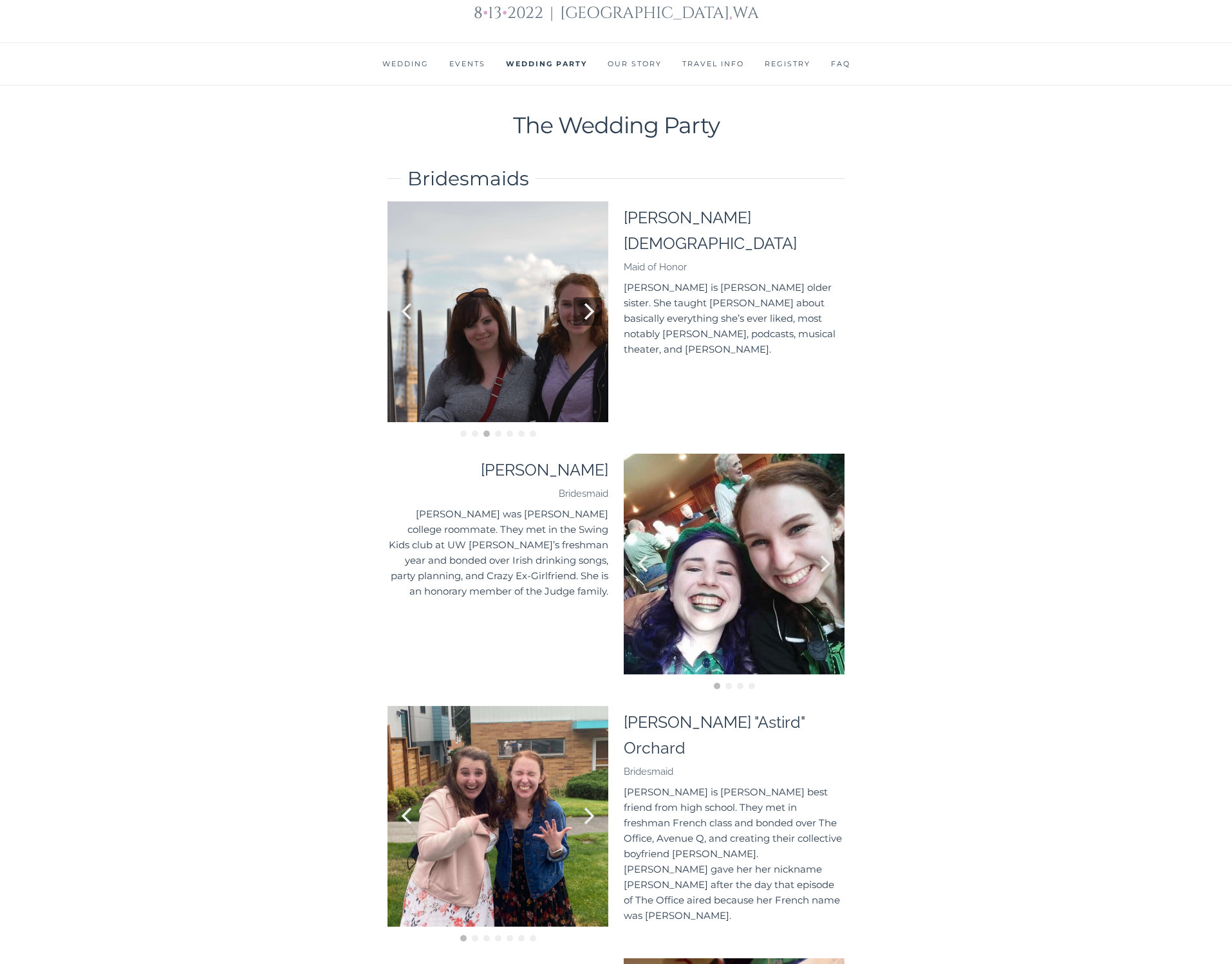
click at [590, 303] on icon "Next" at bounding box center [587, 311] width 17 height 17
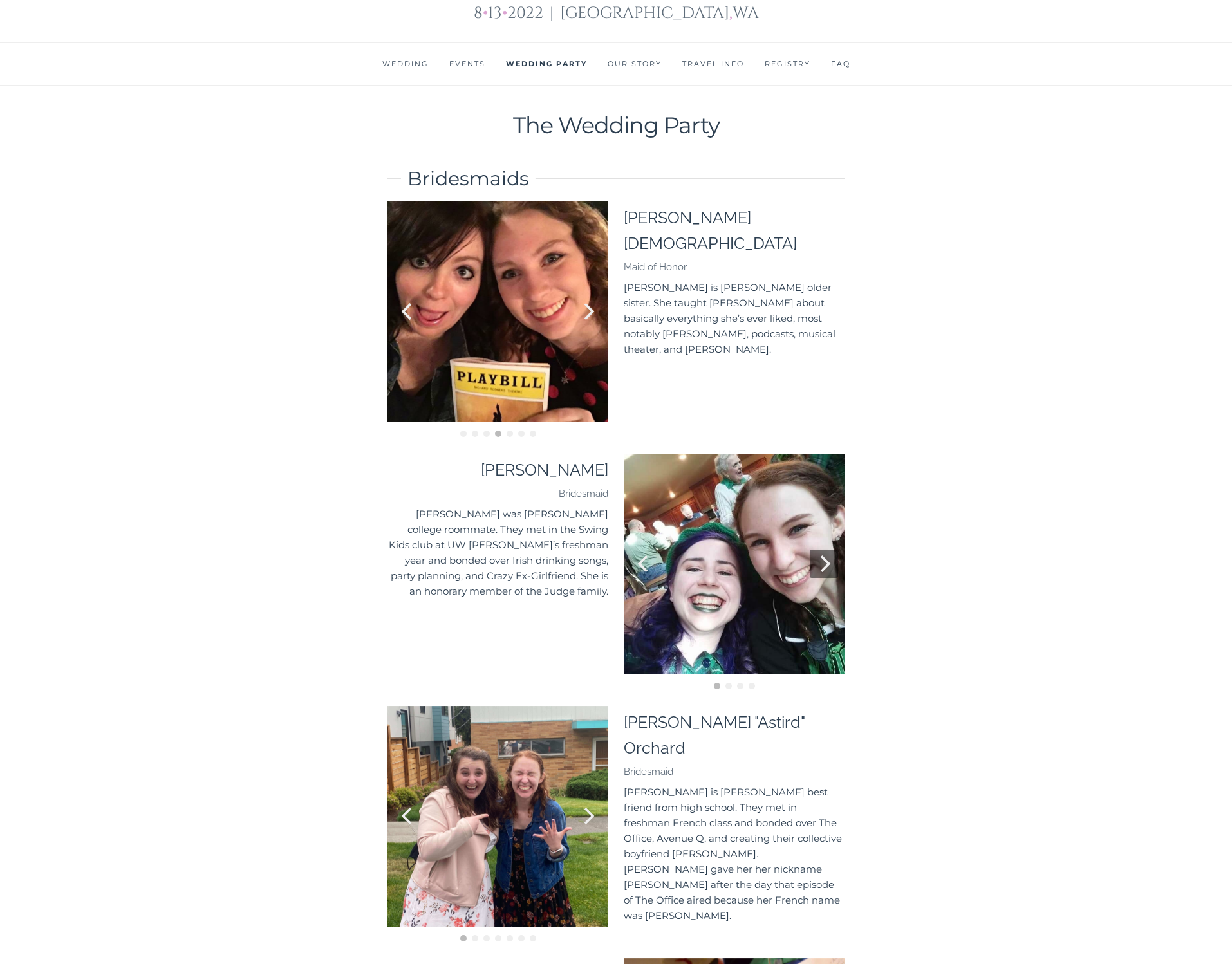
click at [824, 556] on icon "Next" at bounding box center [826, 564] width 10 height 17
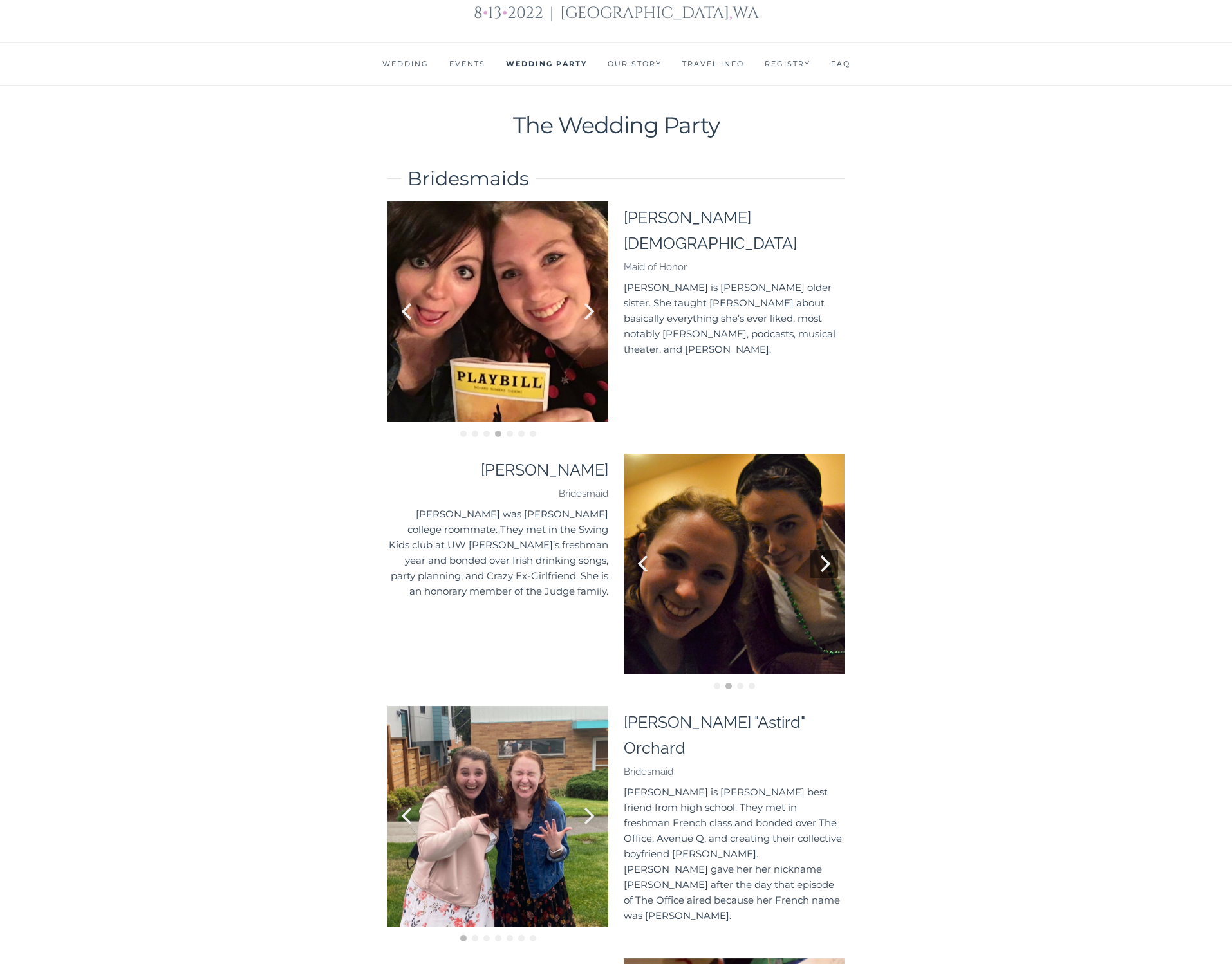
click at [824, 556] on icon "Next" at bounding box center [826, 564] width 10 height 17
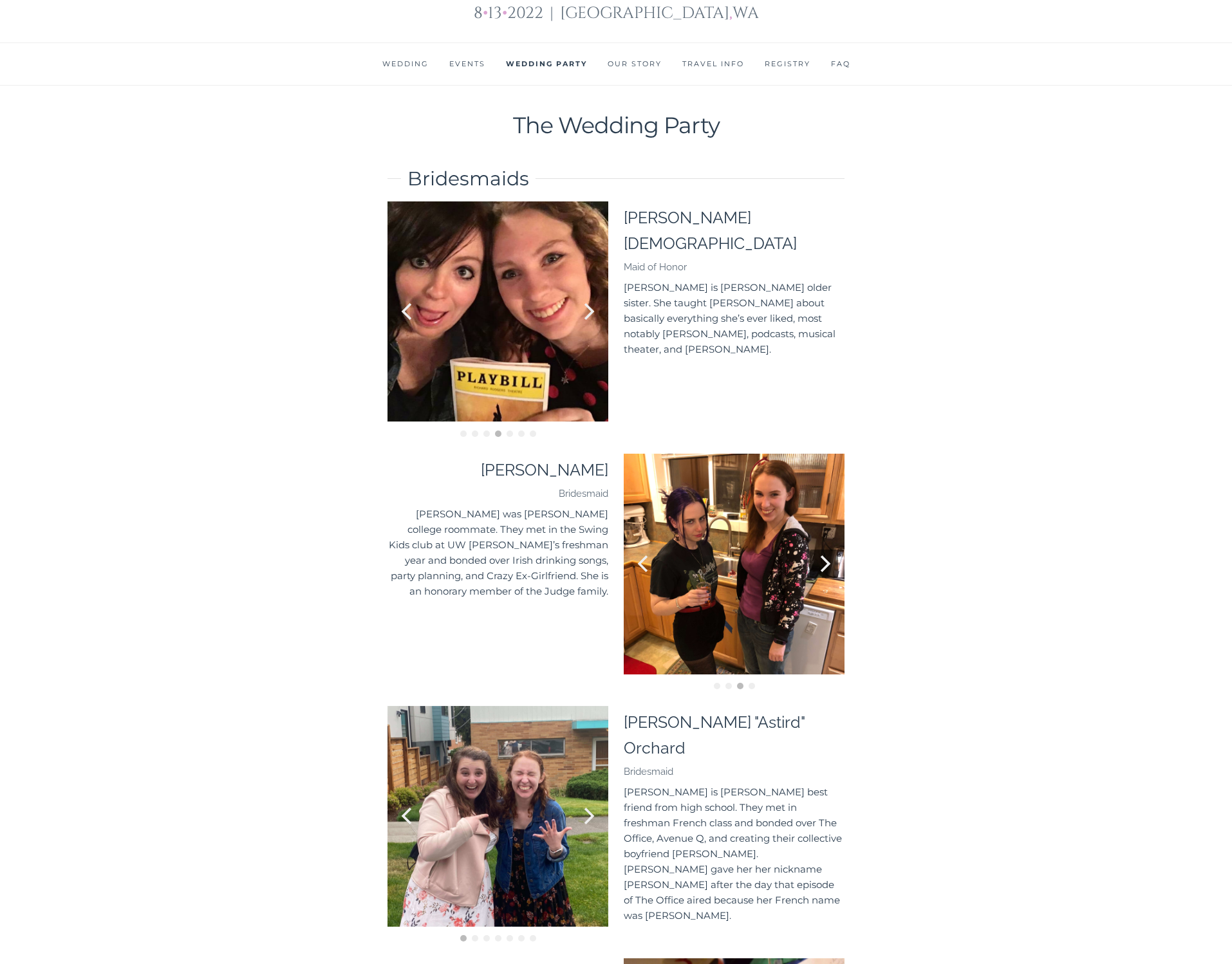
click at [835, 550] on button "Next" at bounding box center [823, 564] width 28 height 28
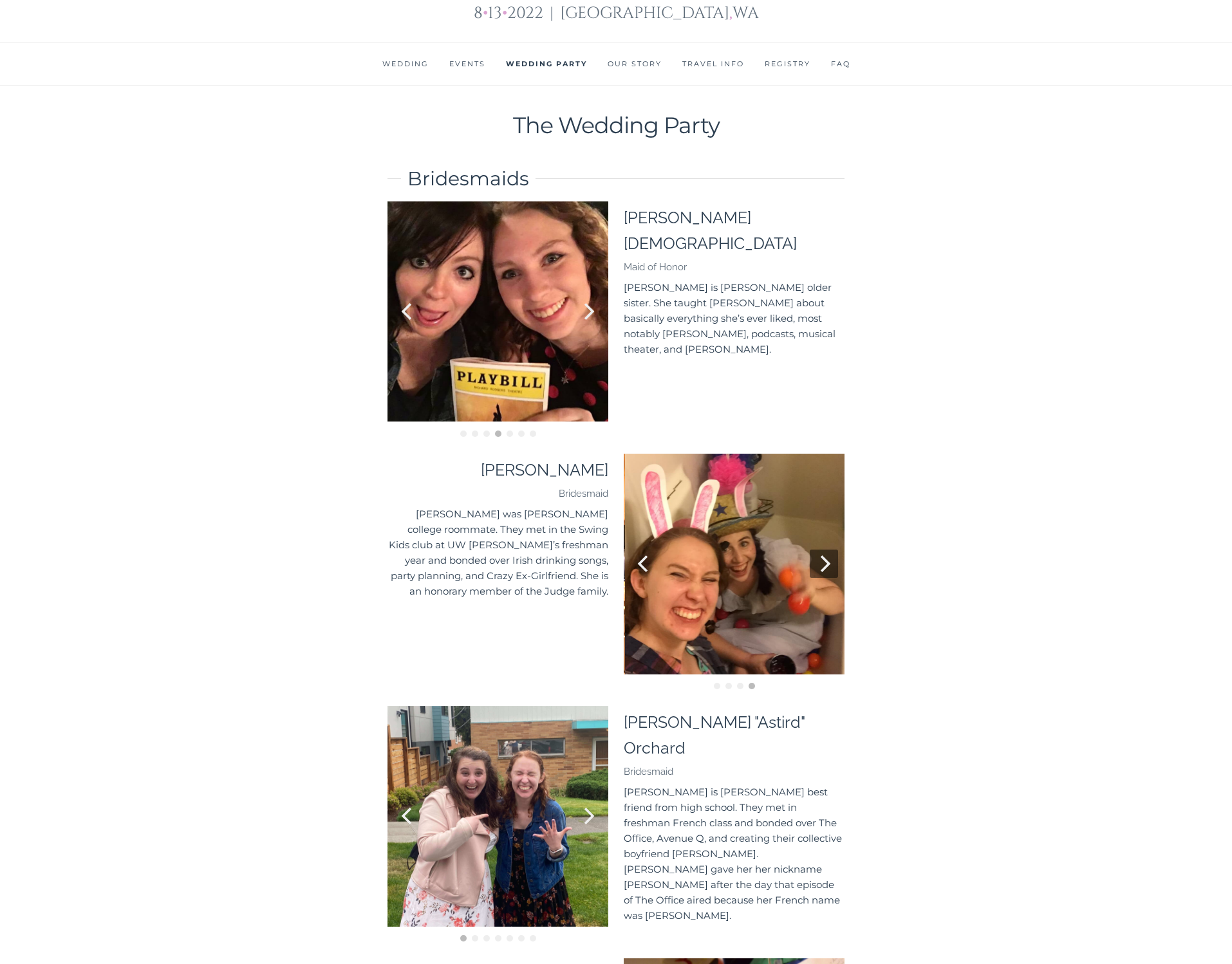
click at [835, 550] on button "Next" at bounding box center [823, 564] width 28 height 28
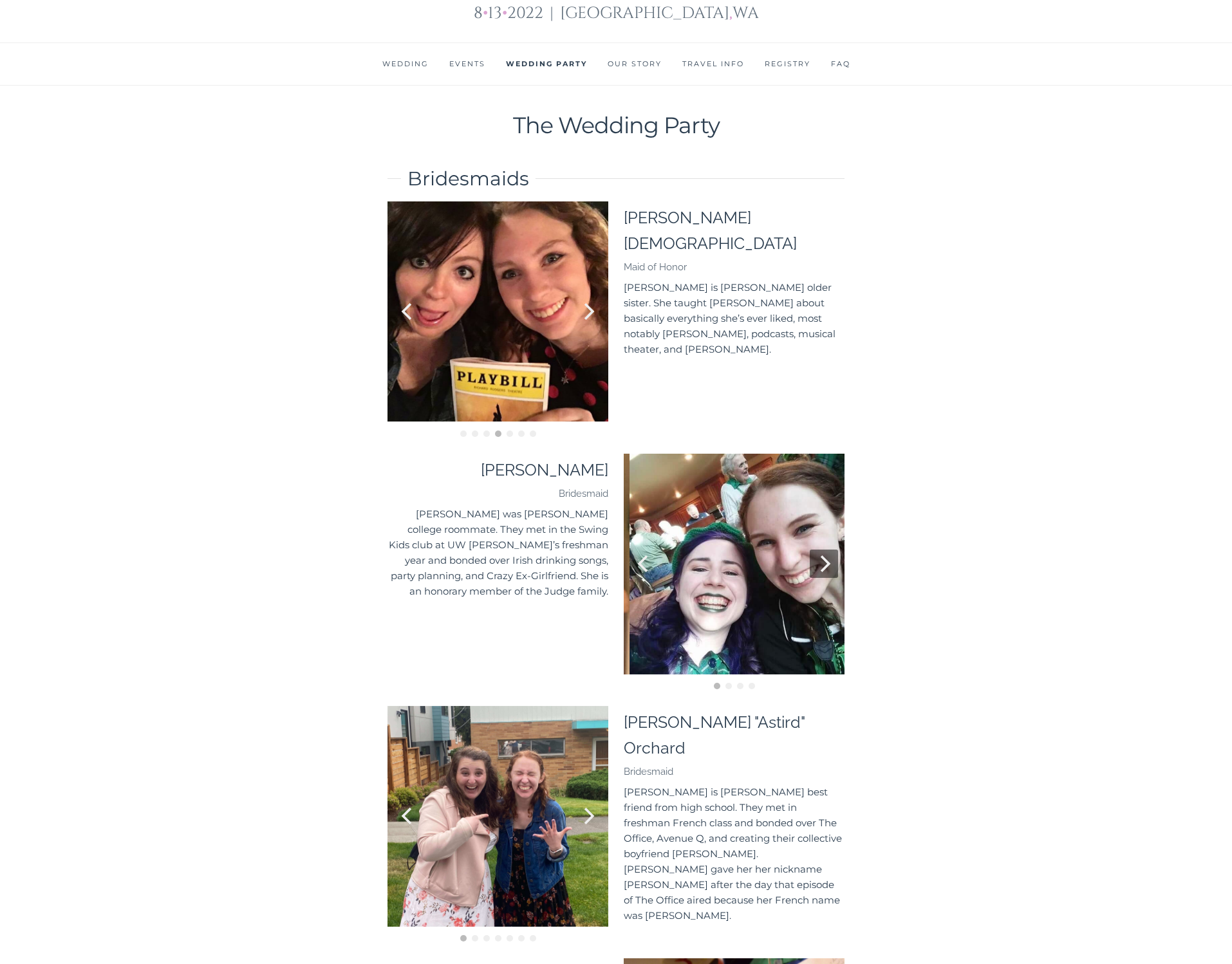
click at [835, 550] on button "Next" at bounding box center [823, 564] width 28 height 28
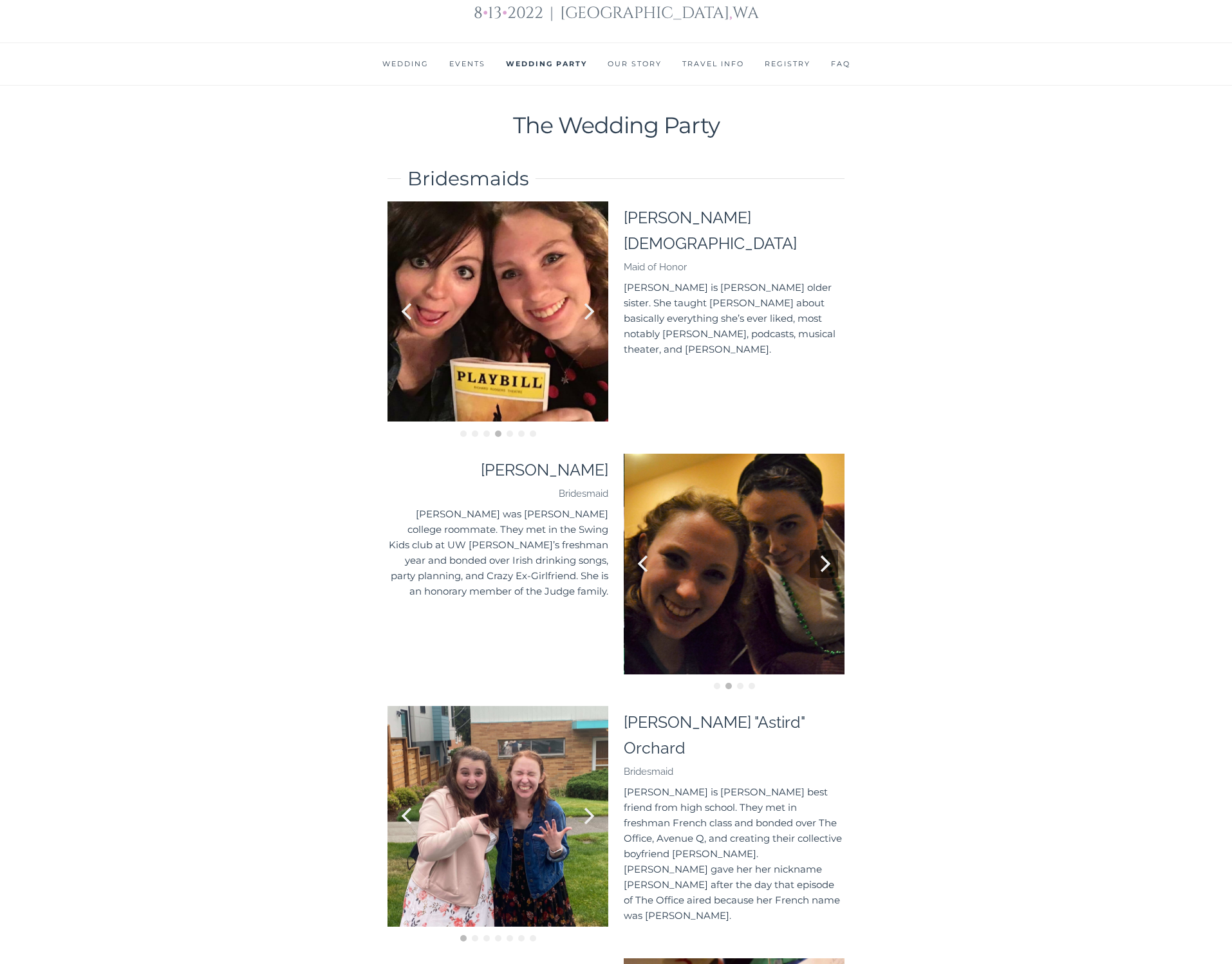
click at [835, 550] on button "Next" at bounding box center [823, 564] width 28 height 28
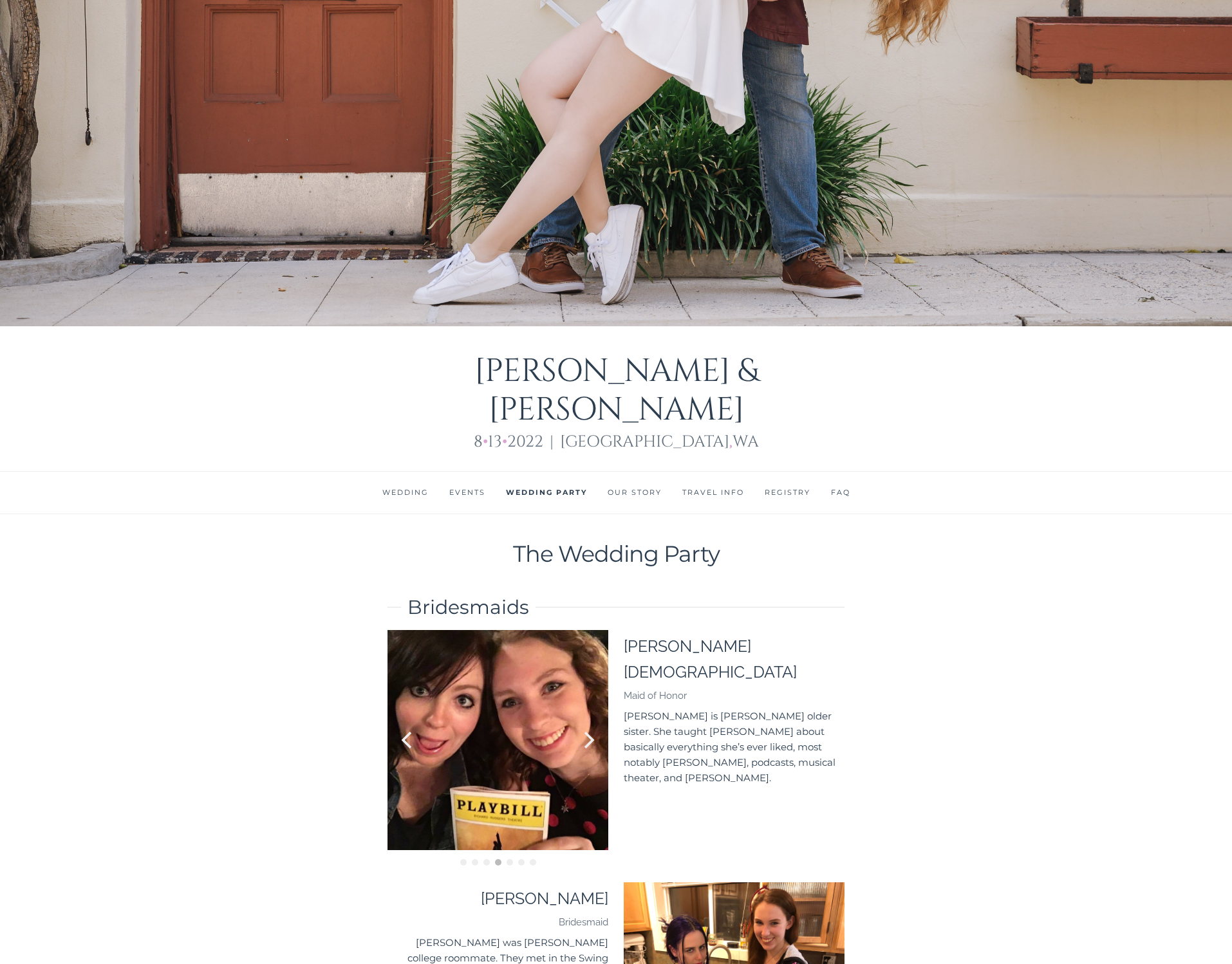
scroll to position [538, 0]
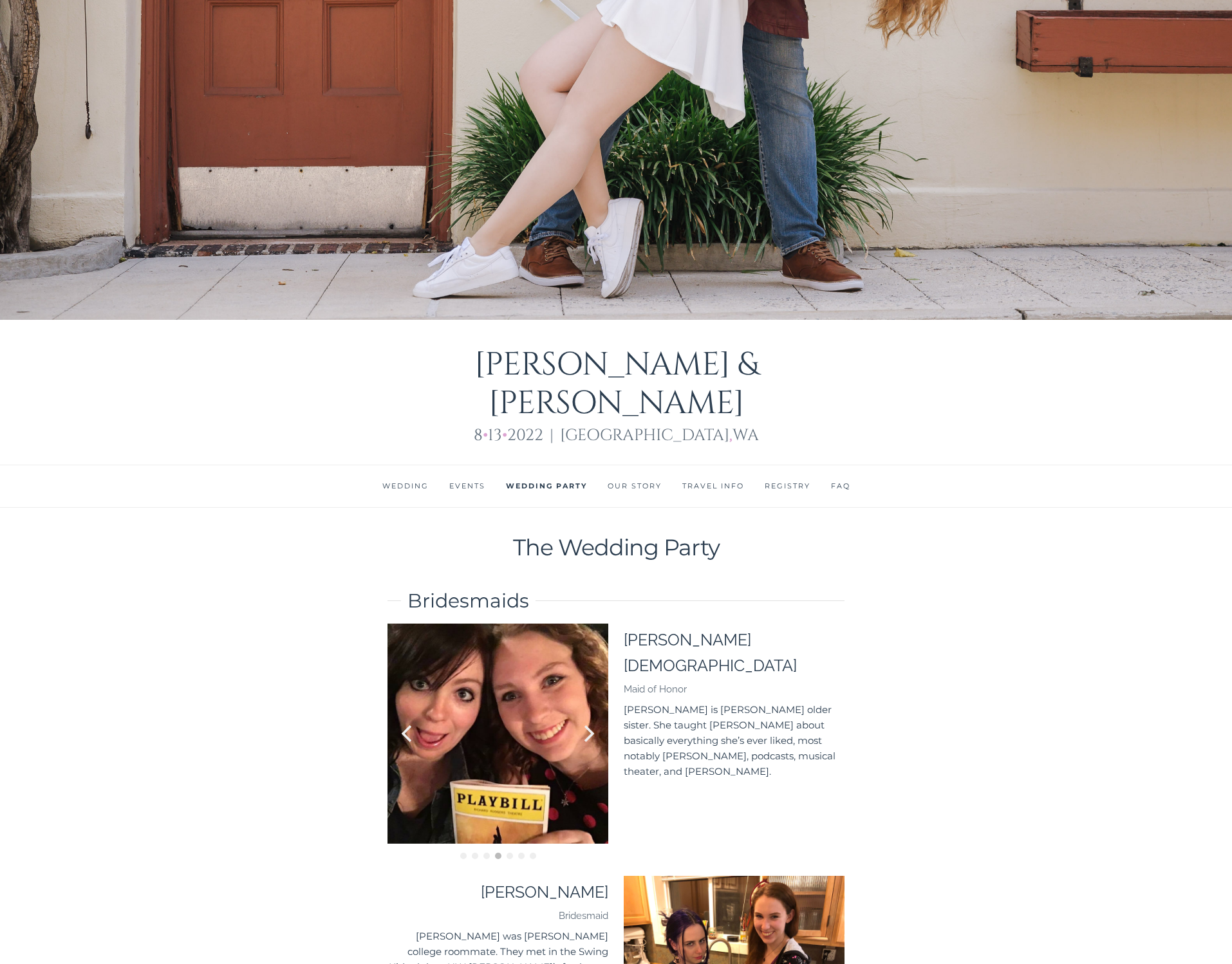
click at [831, 481] on link "FAQ" at bounding box center [840, 486] width 20 height 9
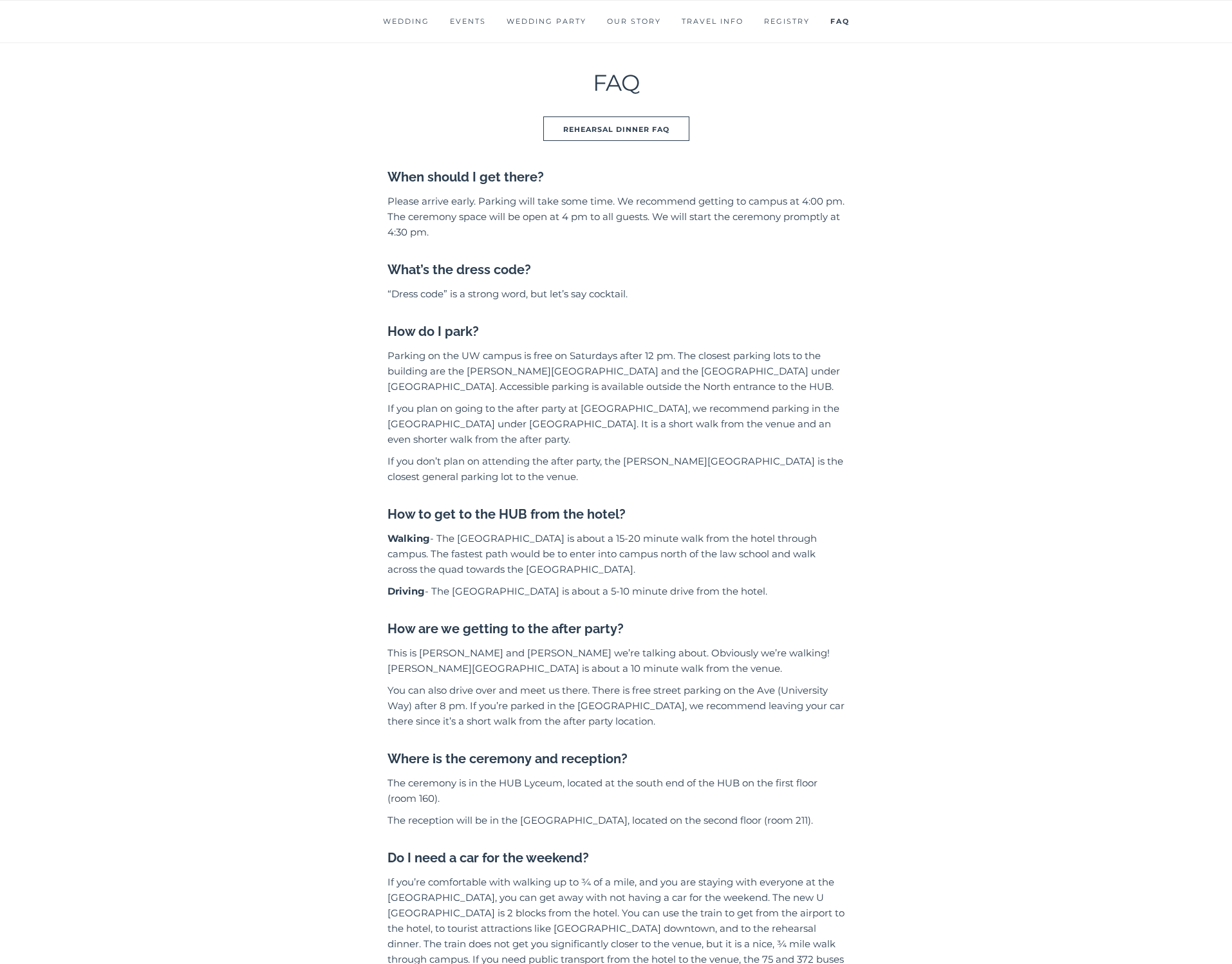
scroll to position [1004, 0]
click at [837, 452] on p "If you don’t plan on attending the after party, the [PERSON_NAME][GEOGRAPHIC_DA…" at bounding box center [616, 468] width 457 height 31
